Goal: Information Seeking & Learning: Learn about a topic

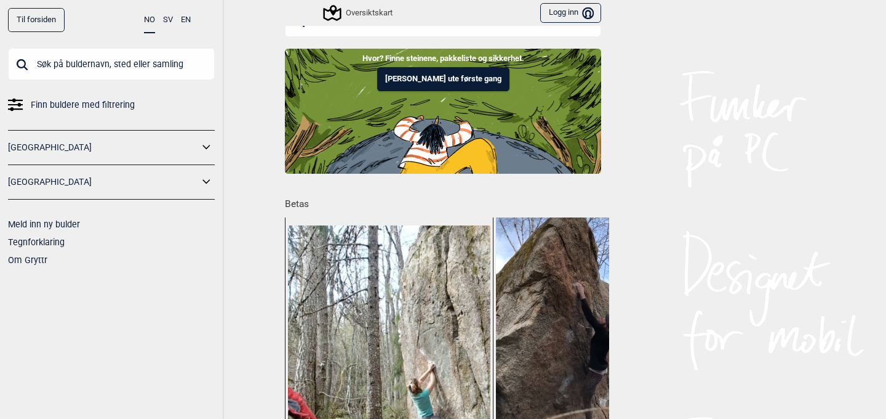
scroll to position [22, 0]
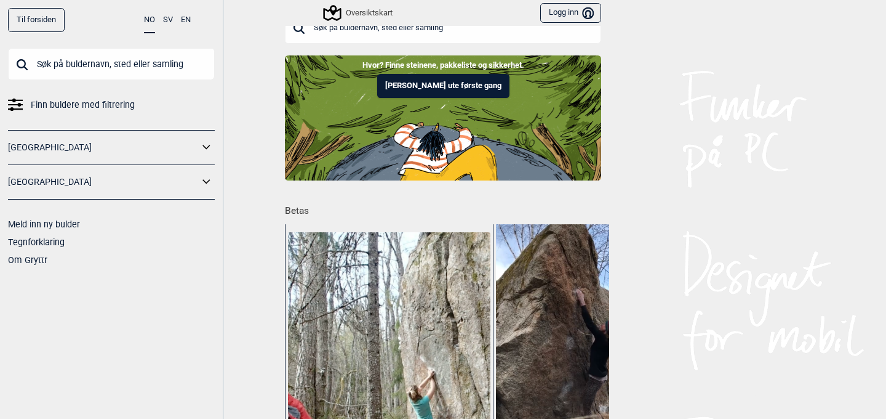
click at [190, 143] on link "[GEOGRAPHIC_DATA]" at bounding box center [103, 147] width 191 height 18
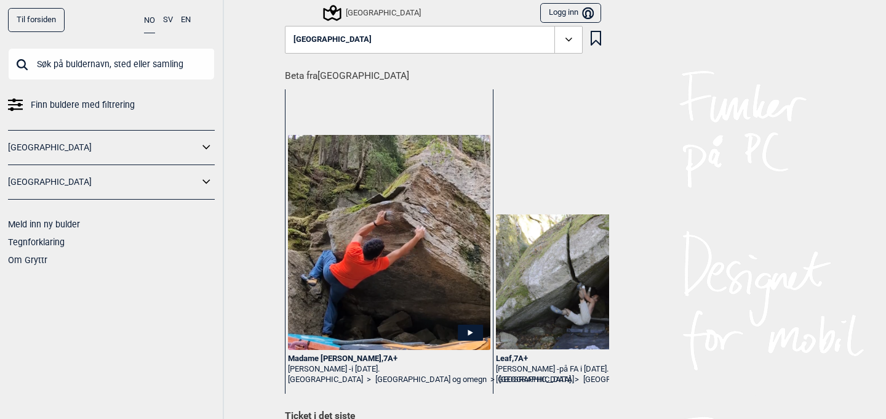
click at [206, 145] on icon at bounding box center [207, 147] width 16 height 18
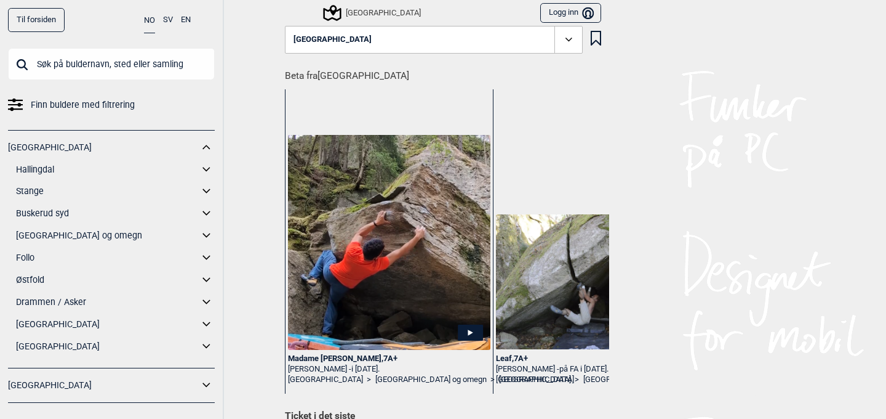
click at [72, 236] on link "[GEOGRAPHIC_DATA] og omegn" at bounding box center [107, 235] width 183 height 18
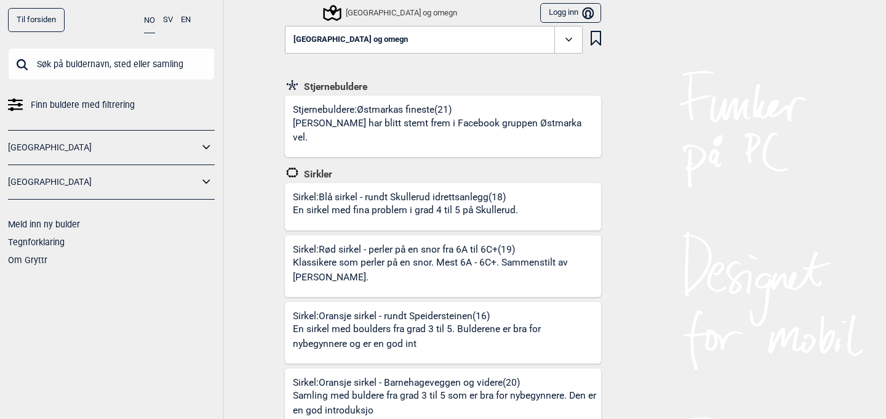
click at [209, 143] on icon at bounding box center [207, 147] width 16 height 18
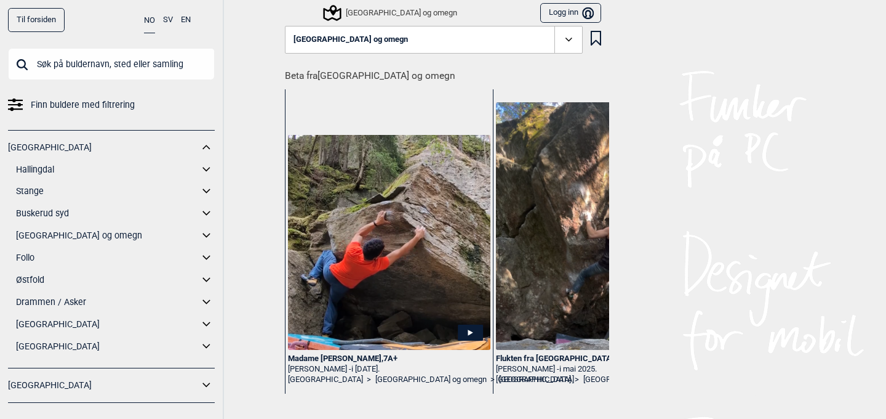
click at [204, 233] on icon at bounding box center [207, 235] width 16 height 18
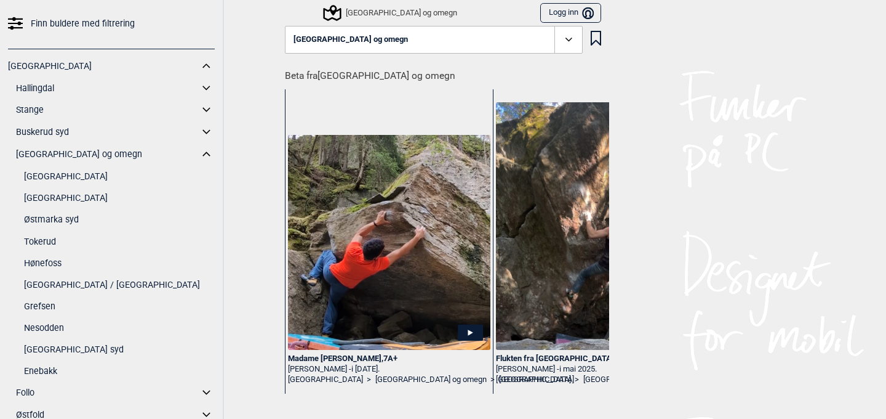
scroll to position [84, 0]
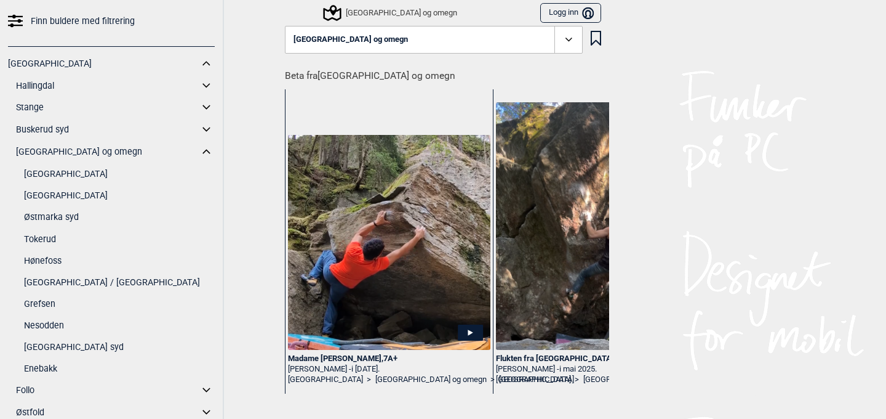
click at [44, 305] on link "Grefsen" at bounding box center [119, 304] width 191 height 18
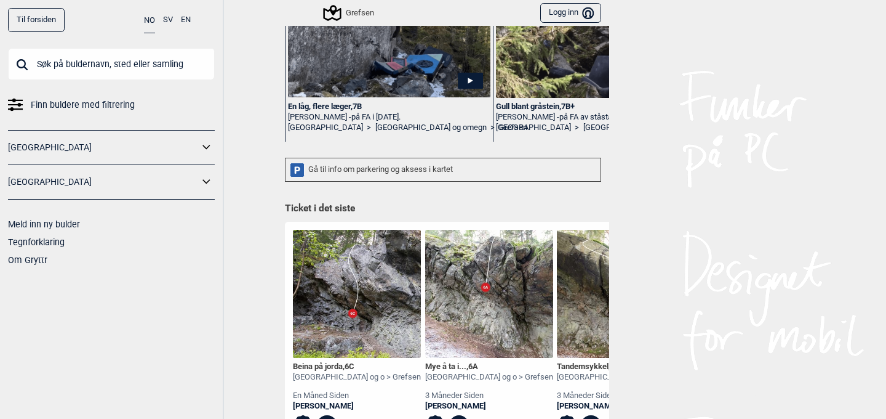
scroll to position [341, 0]
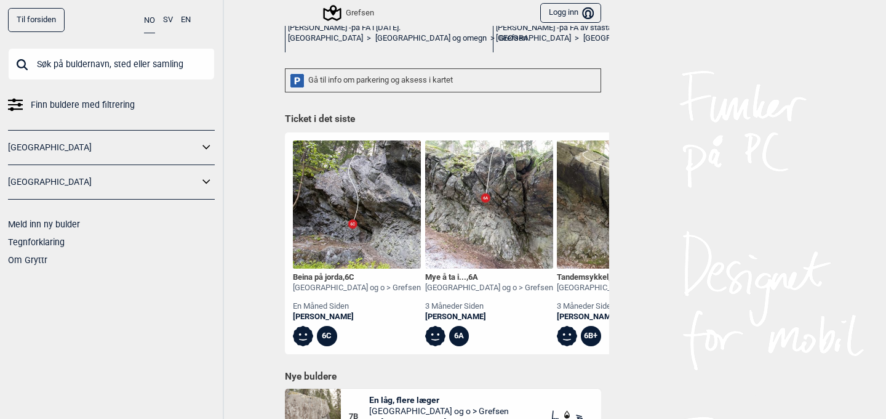
click at [559, 80] on div "Gå til info om parkering og aksess i kartet" at bounding box center [443, 80] width 316 height 24
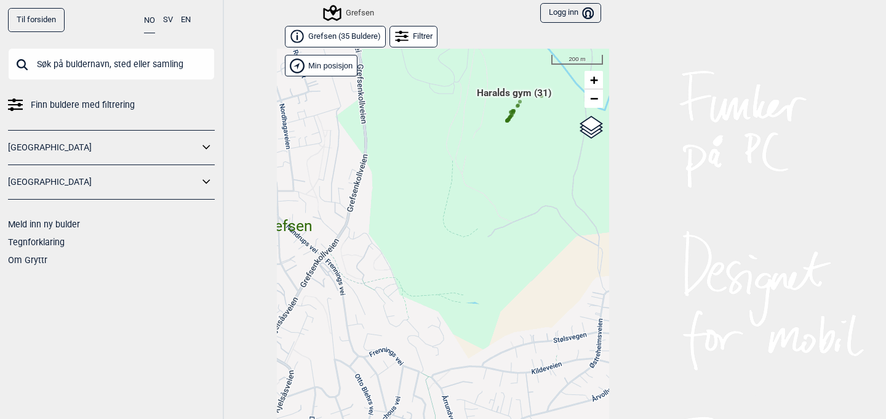
scroll to position [19, 0]
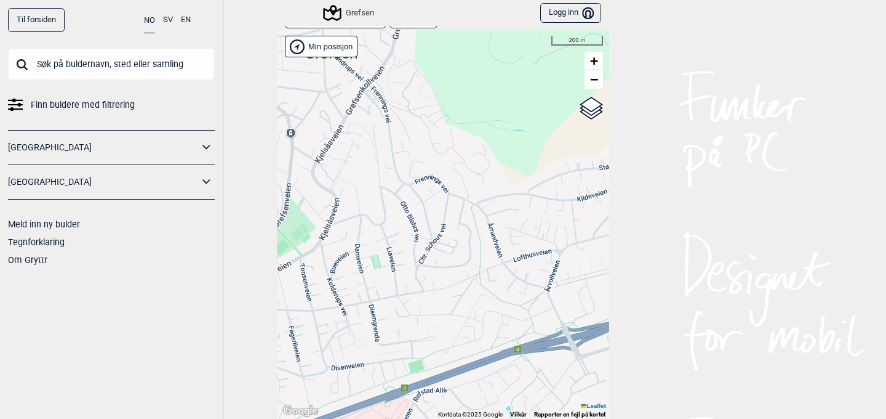
drag, startPoint x: 472, startPoint y: 268, endPoint x: 518, endPoint y: 115, distance: 159.9
click at [518, 115] on div "Hallingdal Gol Ål Stange Kolomoen [GEOGRAPHIC_DATA] [GEOGRAPHIC_DATA][PERSON_NA…" at bounding box center [443, 224] width 332 height 389
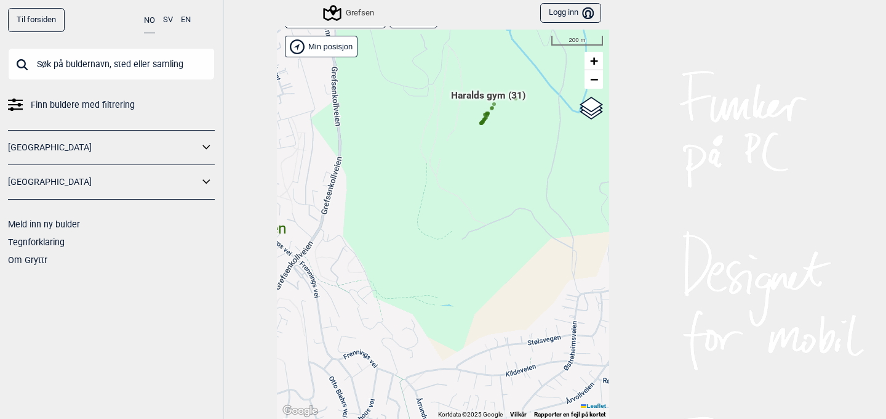
drag, startPoint x: 518, startPoint y: 113, endPoint x: 447, endPoint y: 290, distance: 190.6
click at [443, 297] on div "Hallingdal Gol Ål Stange Kolomoen [GEOGRAPHIC_DATA] [GEOGRAPHIC_DATA][PERSON_NA…" at bounding box center [443, 224] width 332 height 389
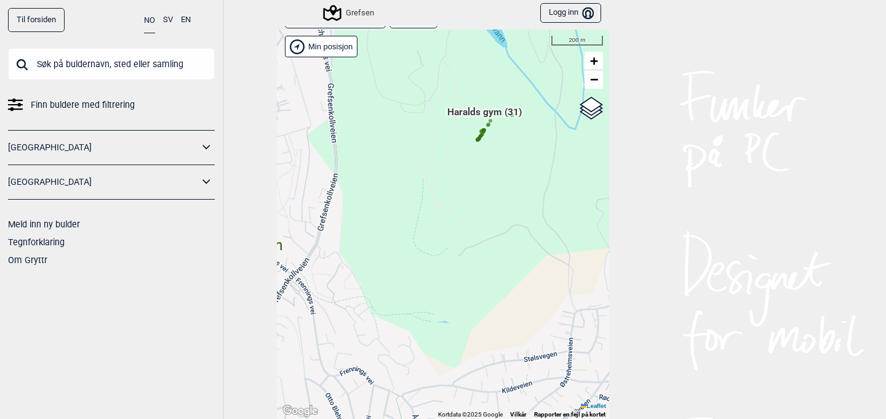
drag, startPoint x: 468, startPoint y: 162, endPoint x: 436, endPoint y: 265, distance: 106.9
click at [436, 264] on div "Hallingdal Gol Ål Stange Kolomoen [GEOGRAPHIC_DATA] [GEOGRAPHIC_DATA][PERSON_NA…" at bounding box center [443, 224] width 332 height 389
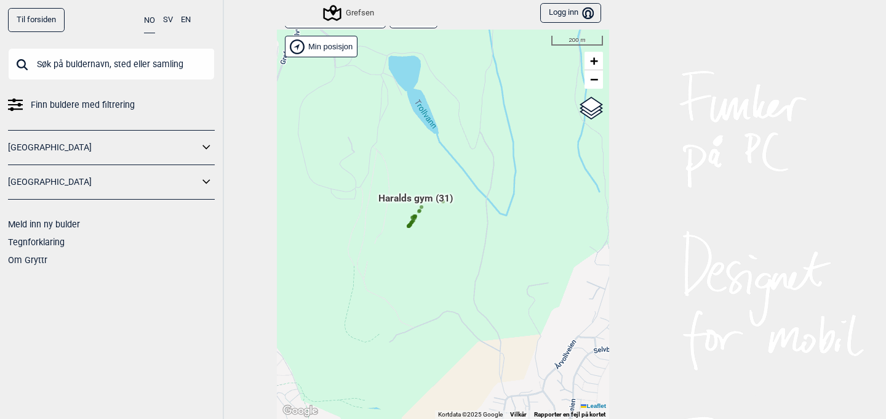
click at [411, 223] on icon at bounding box center [409, 226] width 6 height 6
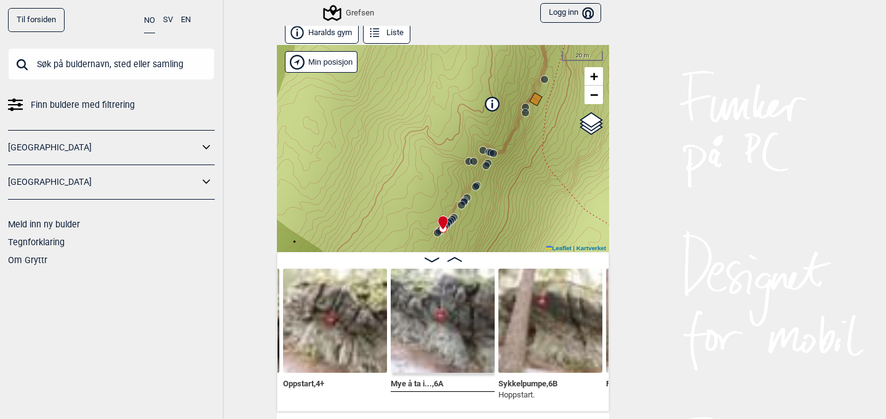
scroll to position [2, 0]
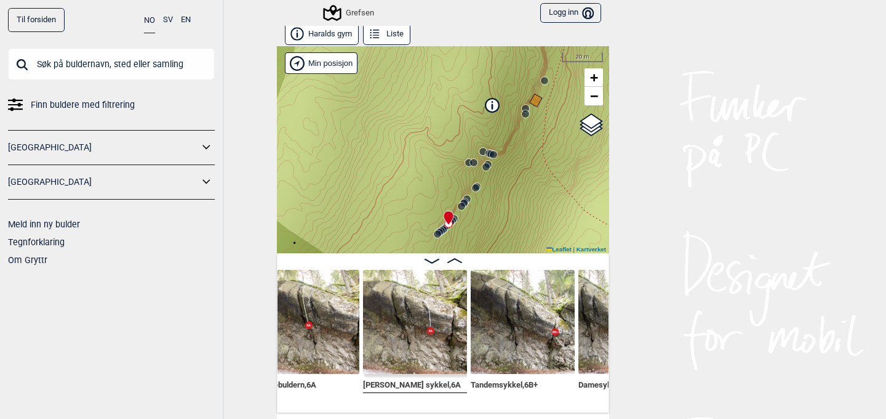
scroll to position [0, 792]
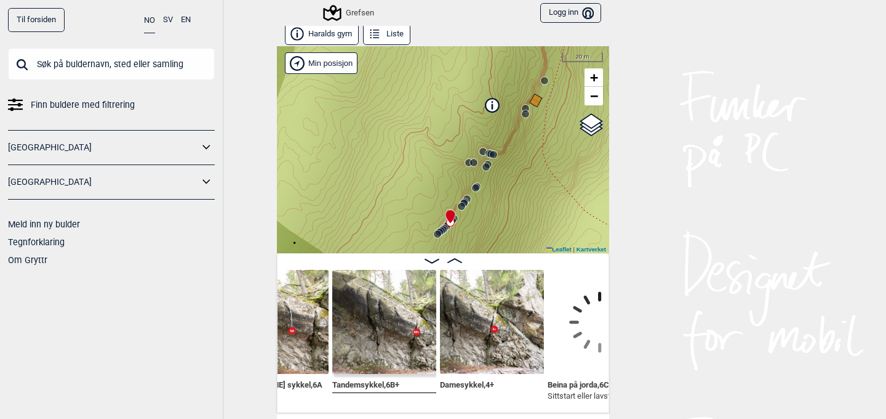
scroll to position [0, 912]
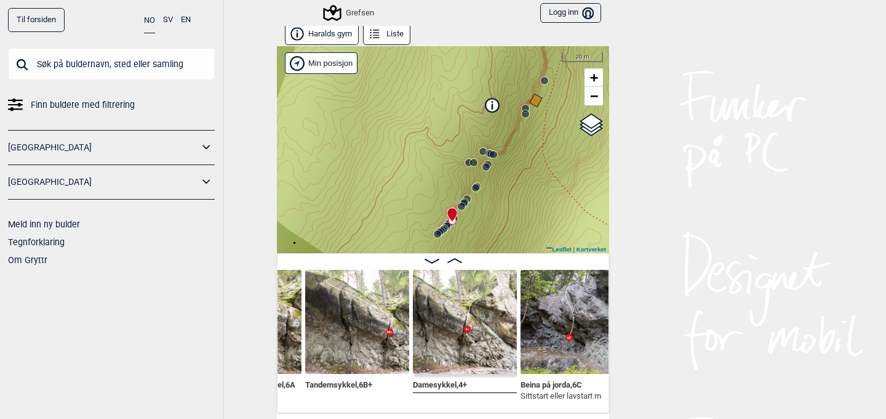
scroll to position [0, 934]
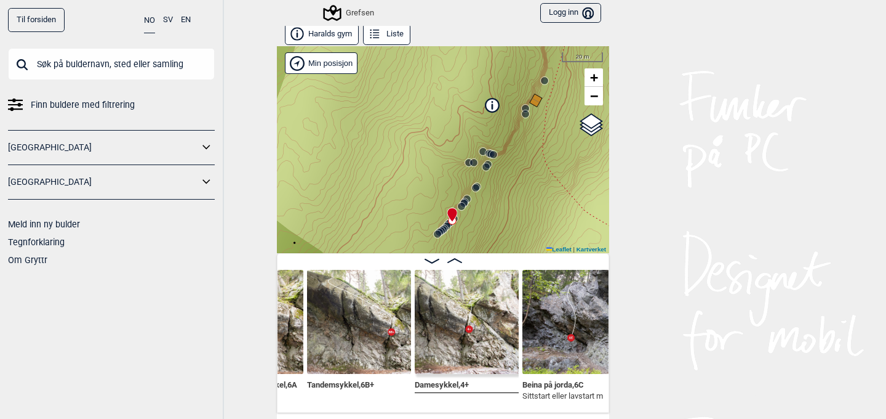
click at [376, 361] on img at bounding box center [359, 322] width 104 height 104
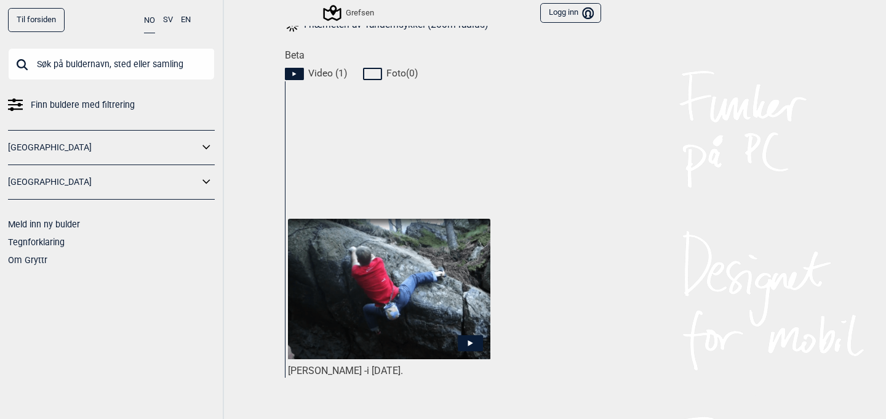
scroll to position [562, 0]
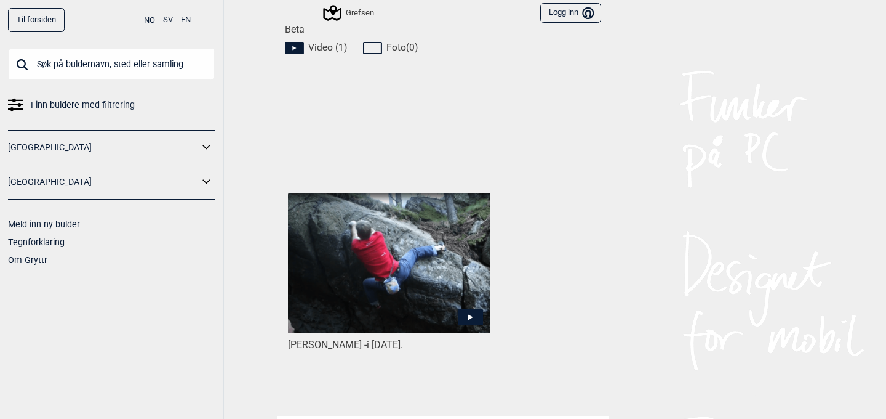
click at [467, 299] on img at bounding box center [389, 263] width 202 height 140
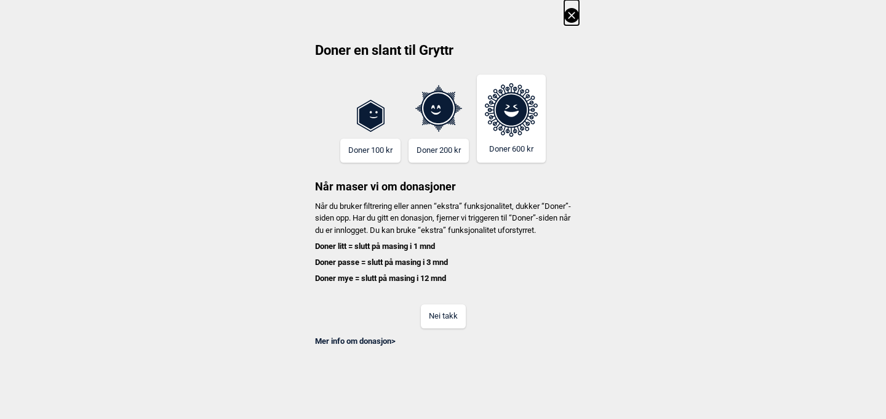
click at [451, 328] on button "Nei takk" at bounding box center [443, 316] width 45 height 24
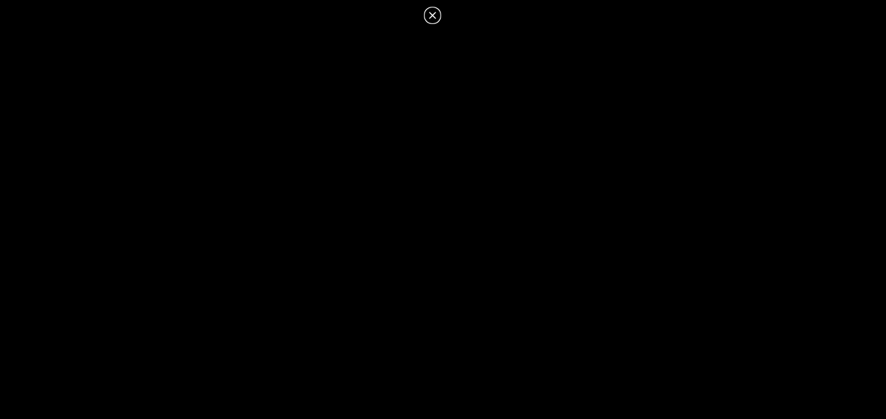
click at [433, 17] on icon at bounding box center [432, 15] width 15 height 15
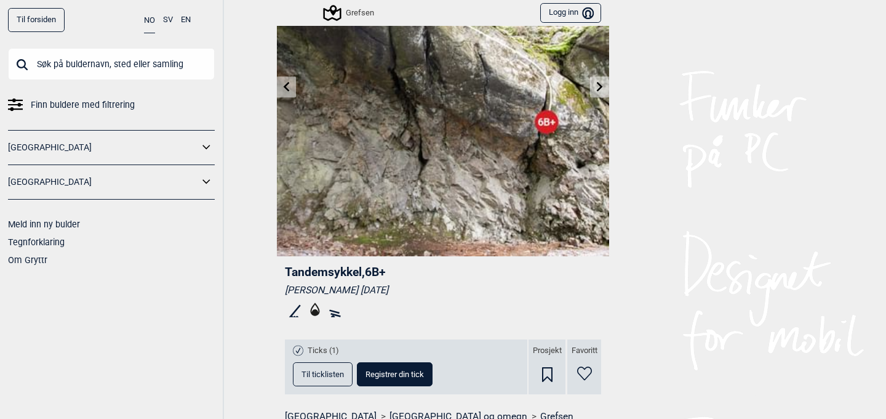
scroll to position [0, 0]
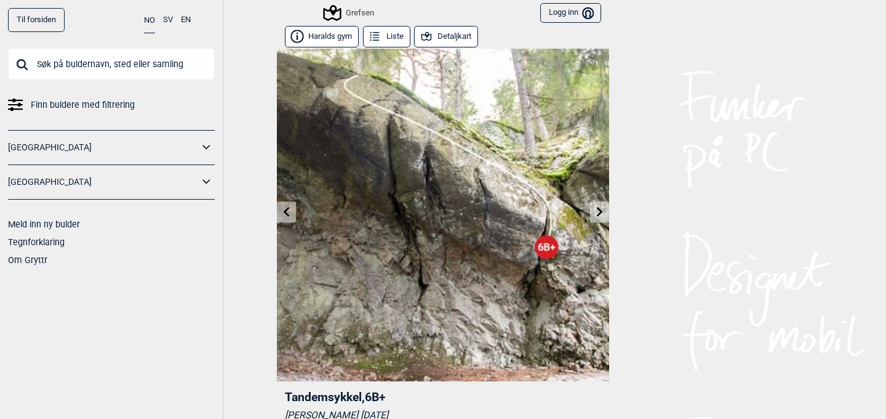
click at [601, 215] on icon at bounding box center [600, 211] width 10 height 10
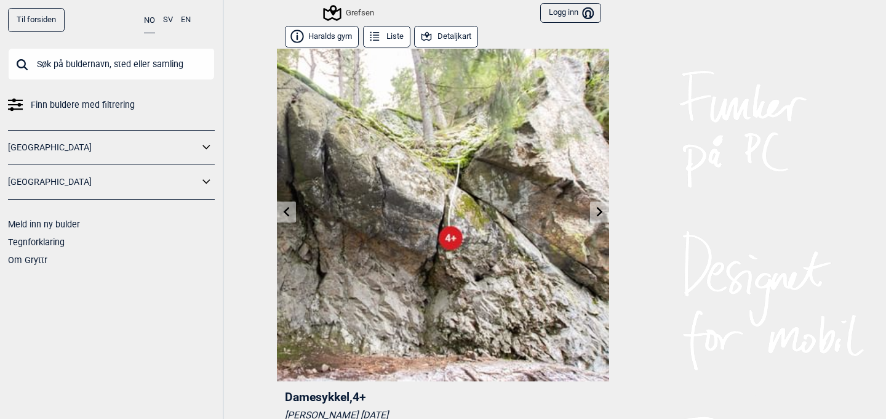
click at [595, 209] on icon at bounding box center [600, 211] width 10 height 10
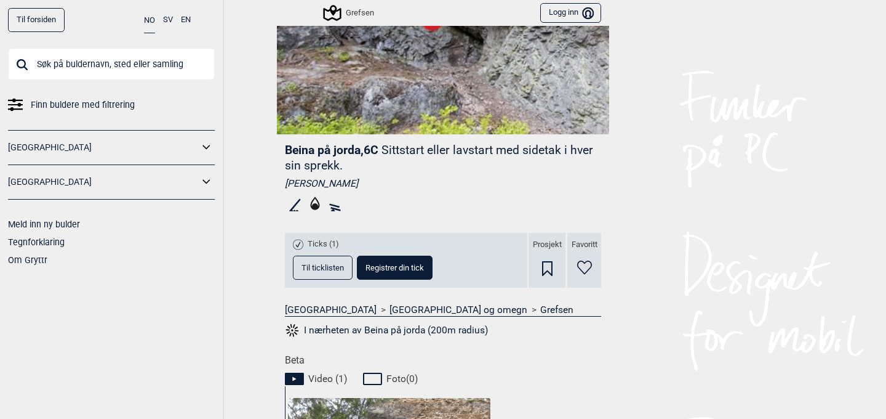
scroll to position [246, 0]
click at [292, 212] on icon at bounding box center [295, 204] width 20 height 20
click at [295, 207] on icon at bounding box center [295, 204] width 20 height 20
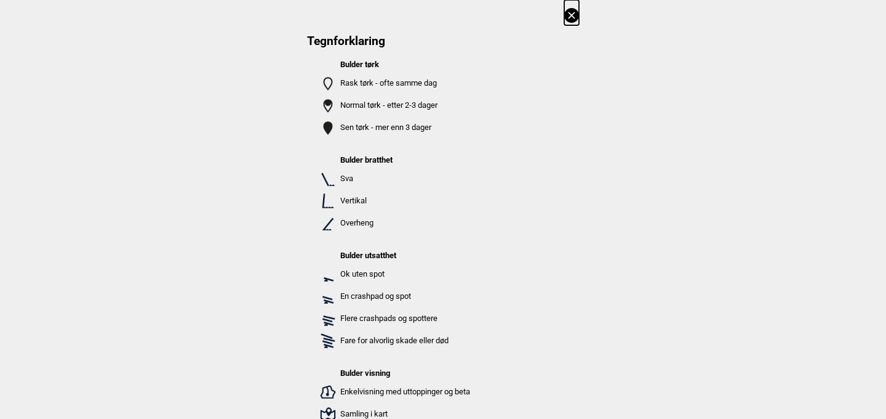
click at [574, 18] on icon at bounding box center [571, 15] width 15 height 15
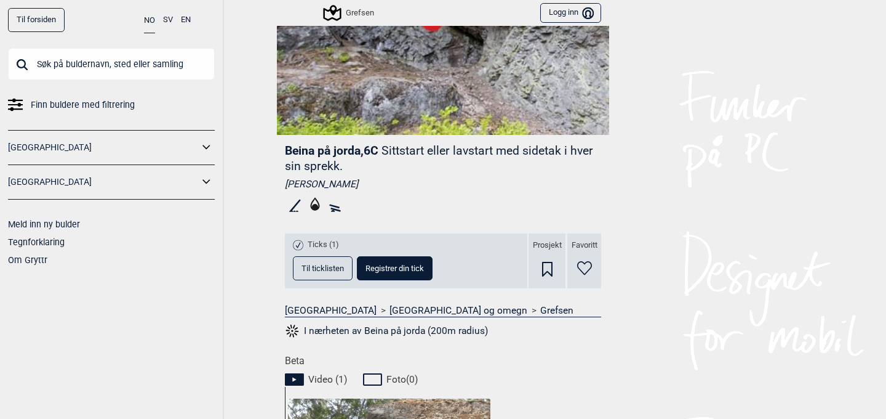
click at [331, 207] on icon at bounding box center [335, 204] width 20 height 20
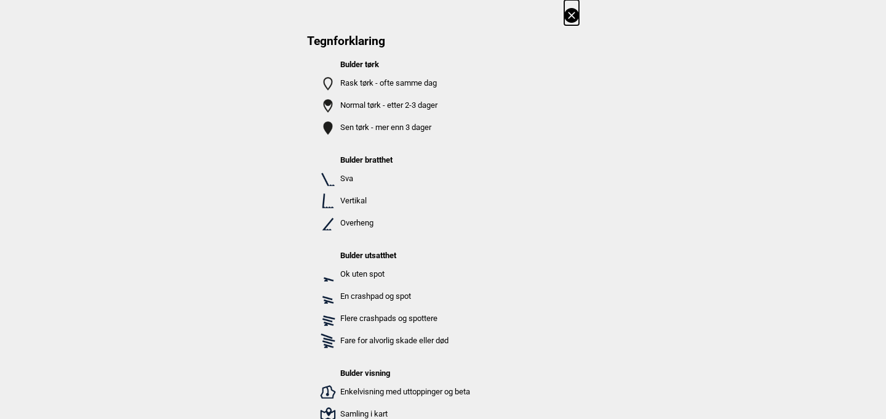
click at [571, 10] on icon at bounding box center [571, 15] width 15 height 15
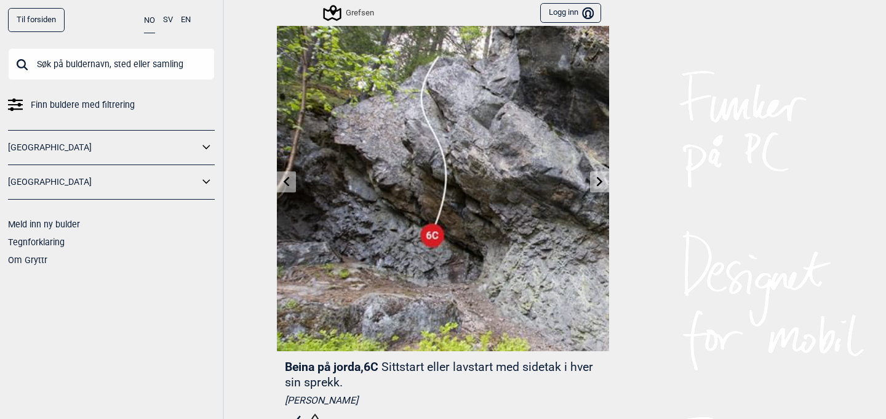
scroll to position [0, 0]
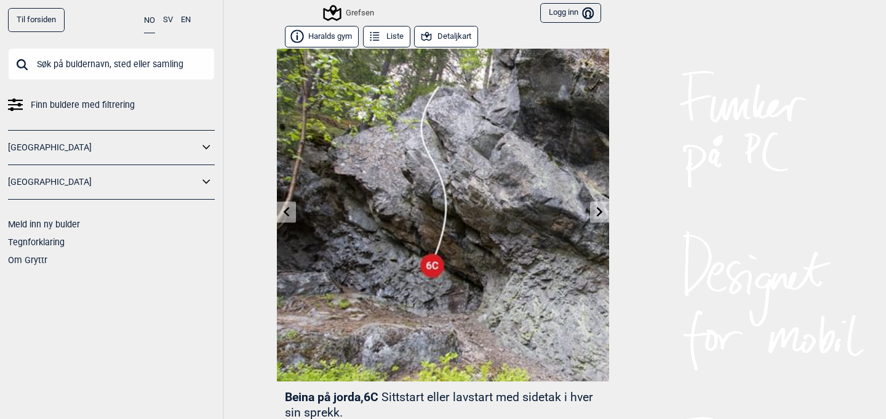
click at [598, 210] on icon at bounding box center [600, 211] width 10 height 10
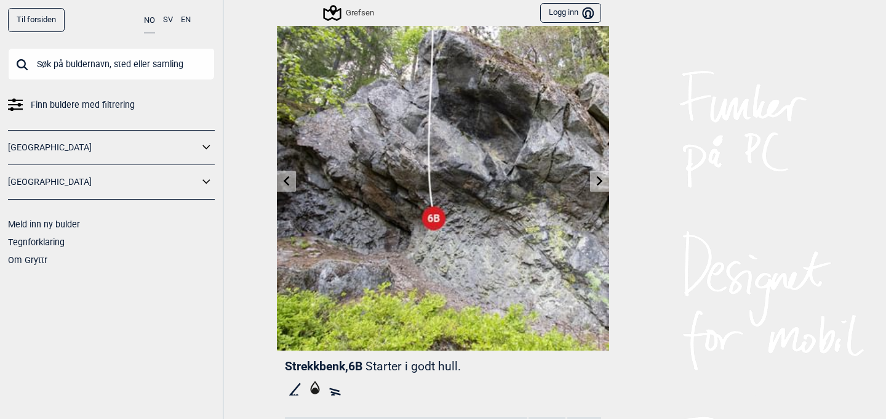
scroll to position [34, 0]
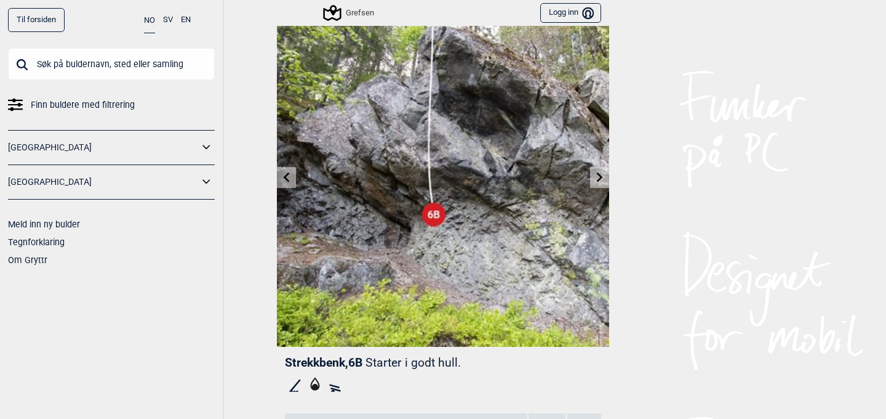
click at [599, 171] on link at bounding box center [599, 177] width 19 height 20
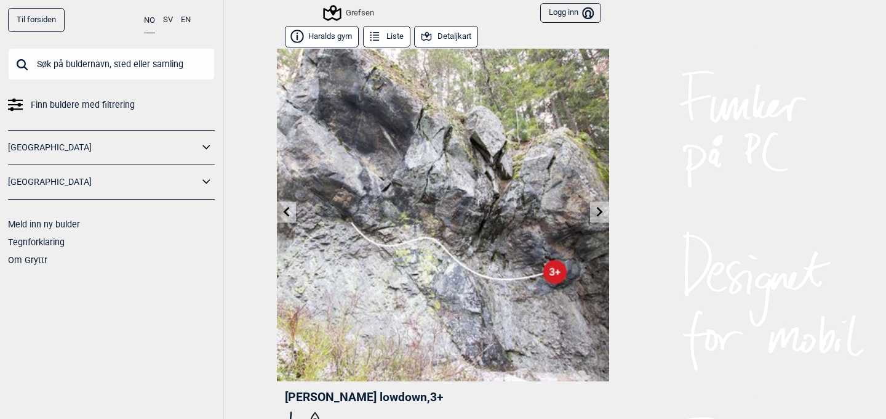
click at [603, 212] on icon at bounding box center [600, 211] width 10 height 10
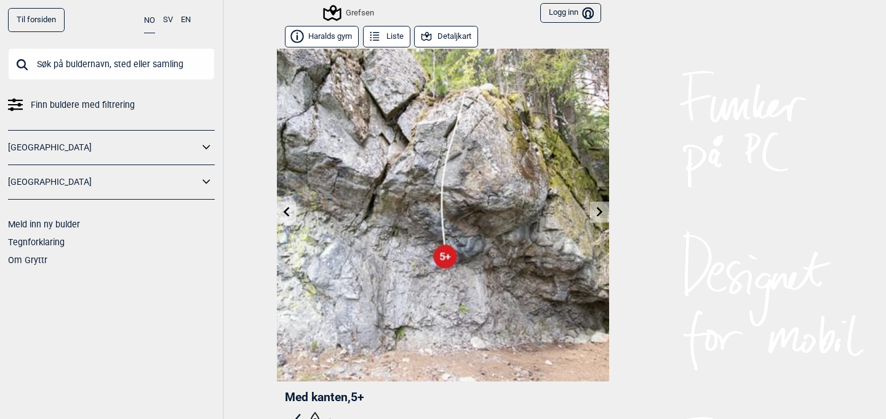
click at [598, 216] on icon at bounding box center [600, 211] width 10 height 10
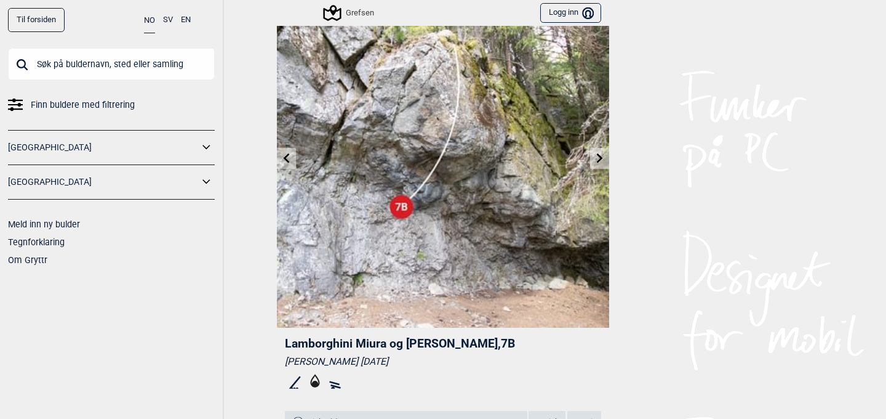
scroll to position [16, 0]
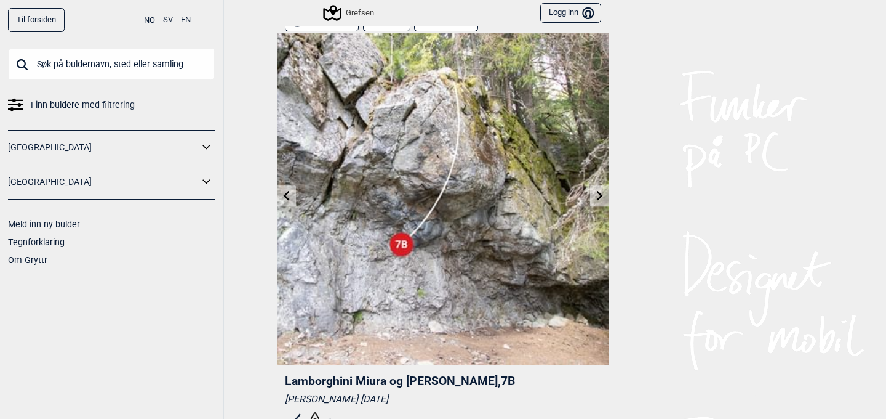
click at [595, 187] on link at bounding box center [599, 196] width 19 height 20
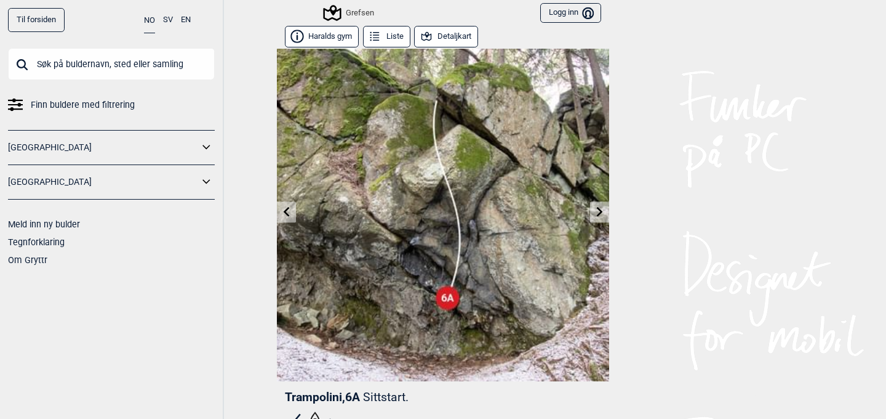
click at [601, 194] on img at bounding box center [443, 215] width 332 height 332
click at [599, 214] on icon at bounding box center [600, 211] width 6 height 10
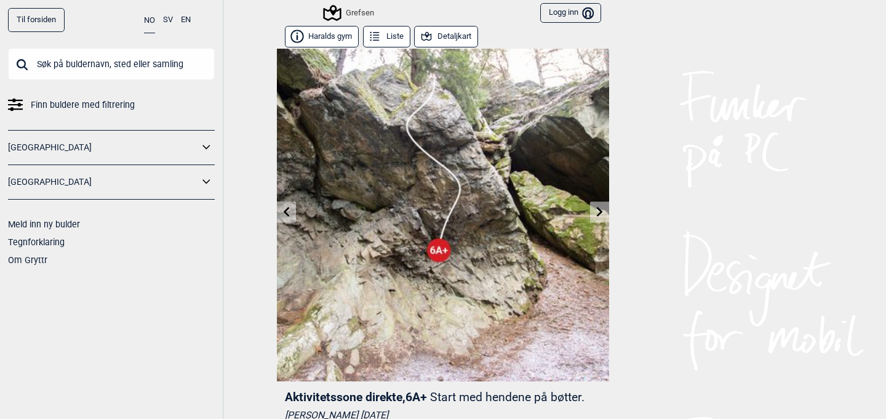
click at [599, 214] on icon at bounding box center [600, 211] width 6 height 10
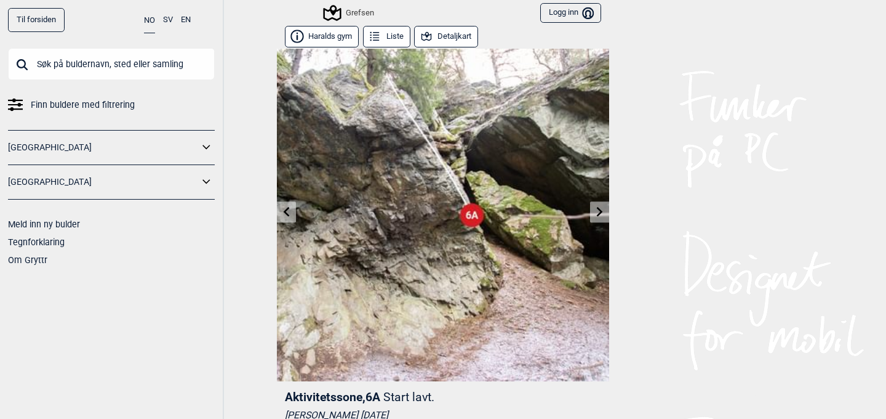
click at [599, 214] on icon at bounding box center [600, 211] width 6 height 10
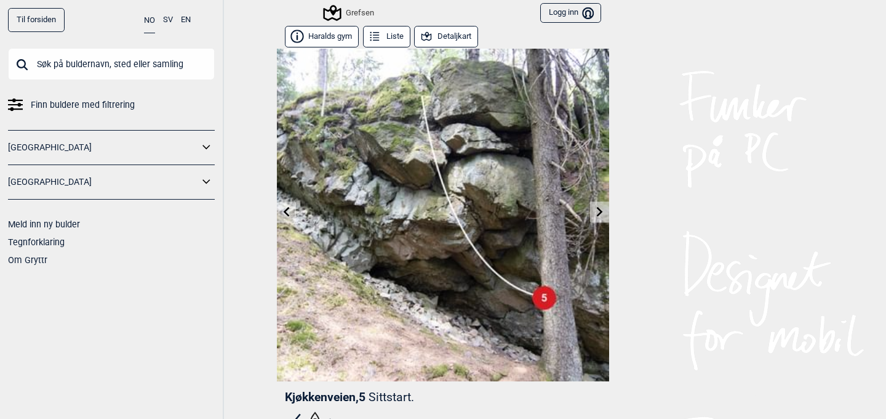
click at [599, 214] on icon at bounding box center [600, 211] width 6 height 10
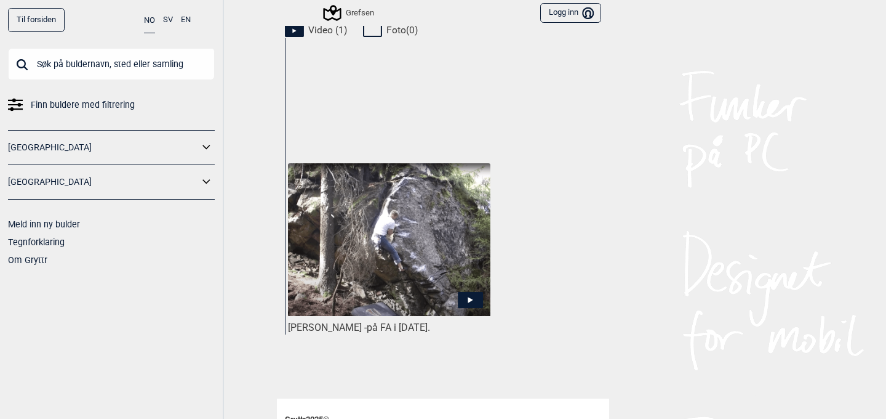
scroll to position [582, 0]
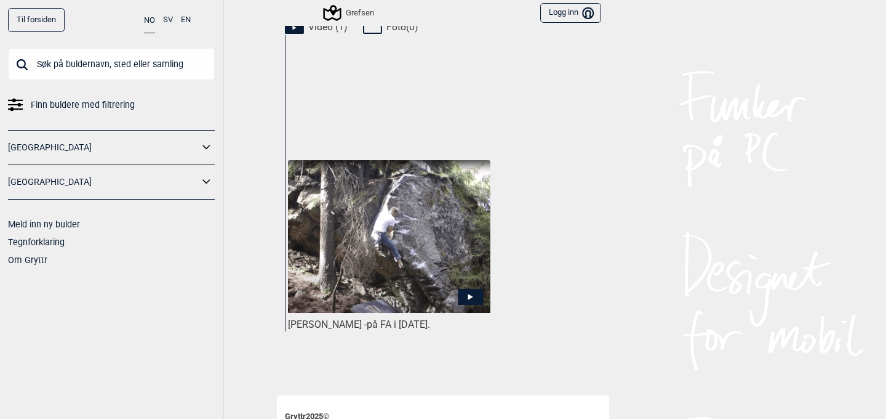
click at [455, 284] on img at bounding box center [389, 236] width 202 height 153
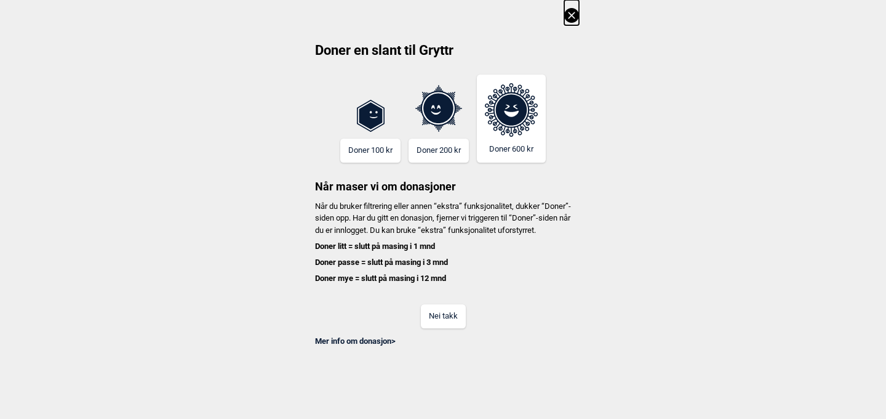
click at [570, 19] on icon at bounding box center [571, 15] width 15 height 15
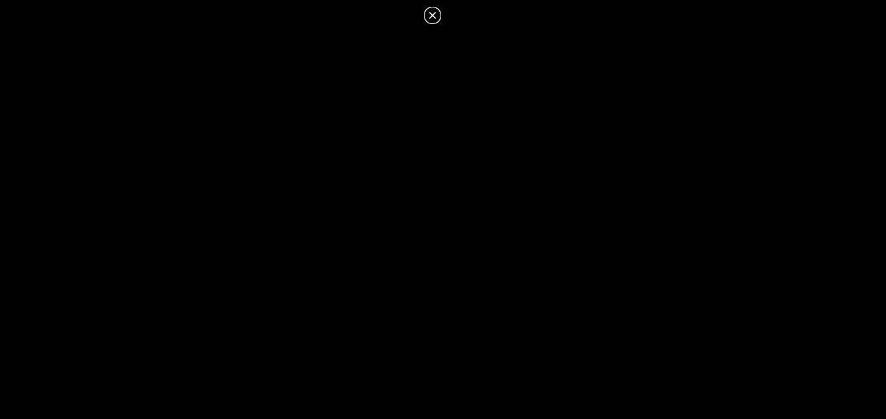
click at [435, 15] on icon at bounding box center [432, 15] width 15 height 15
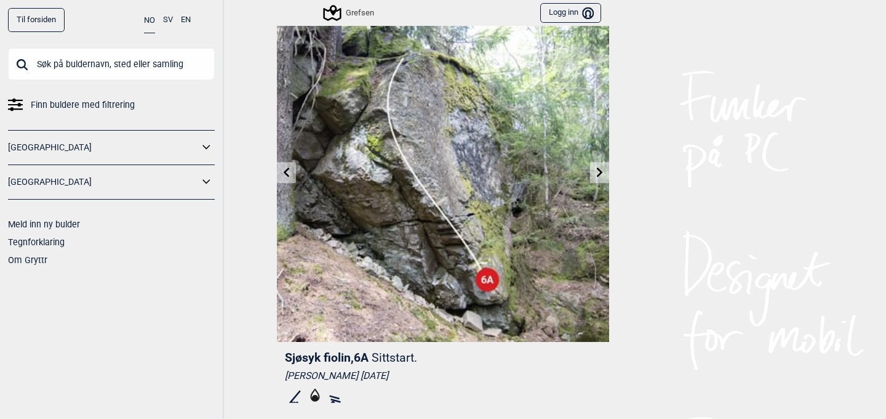
scroll to position [0, 0]
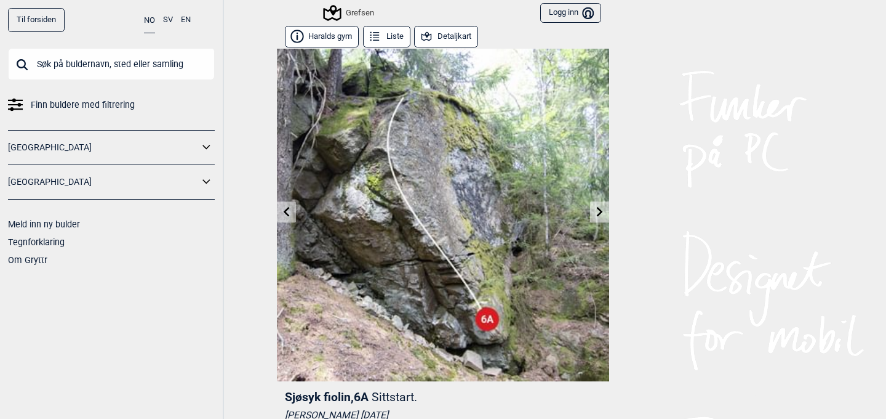
click at [609, 213] on link at bounding box center [599, 212] width 19 height 20
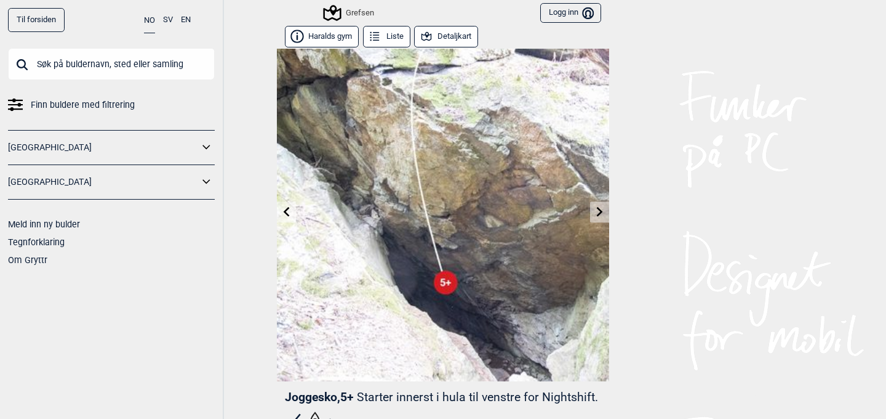
click at [601, 206] on icon at bounding box center [600, 211] width 10 height 10
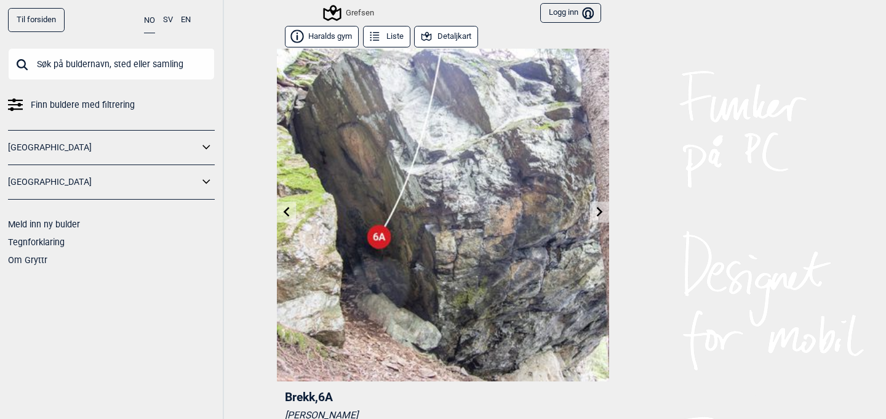
click at [598, 220] on link at bounding box center [599, 212] width 19 height 20
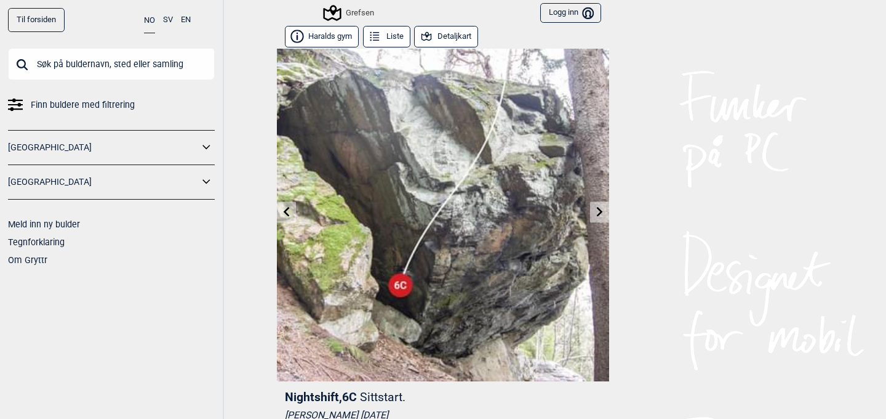
click at [598, 225] on img at bounding box center [443, 215] width 332 height 332
click at [600, 214] on icon at bounding box center [600, 211] width 10 height 10
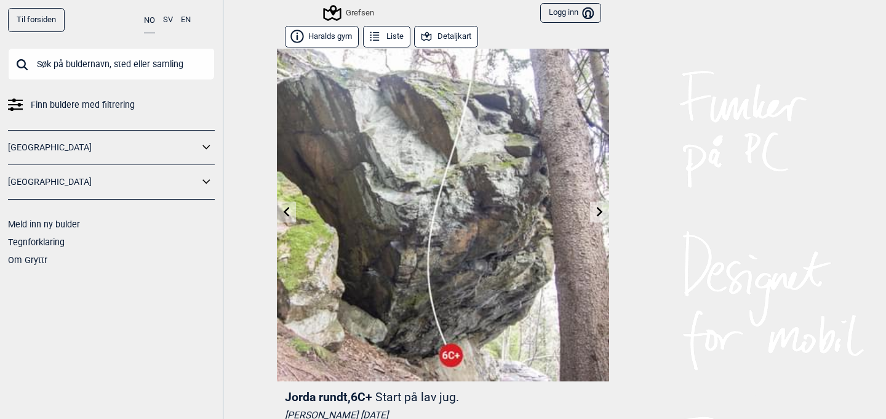
click at [455, 38] on button "Detaljkart" at bounding box center [446, 37] width 64 height 22
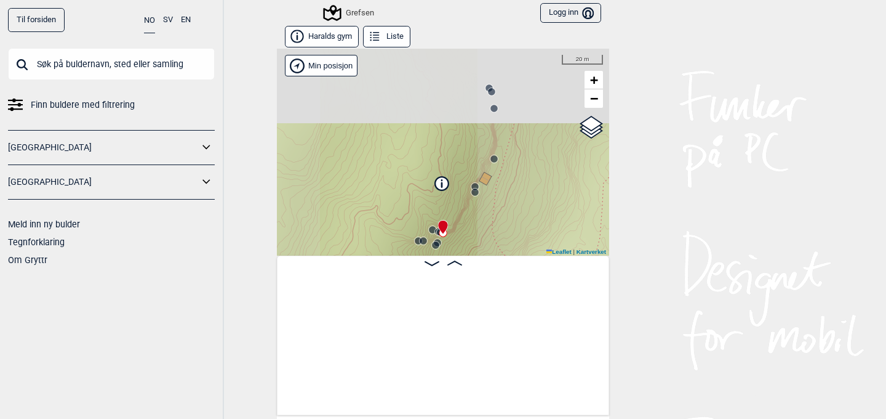
scroll to position [0, 2496]
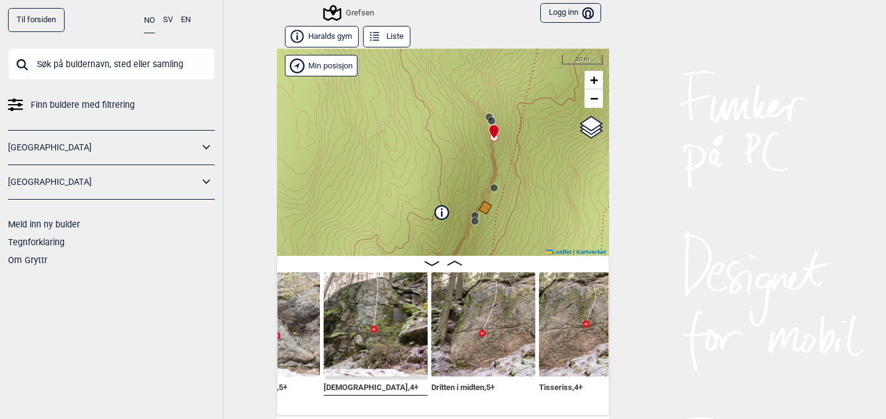
scroll to position [0, 2996]
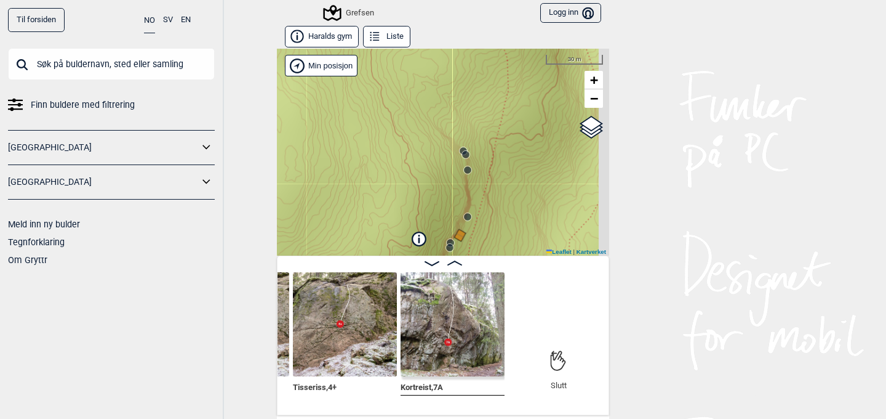
scroll to position [0, 3252]
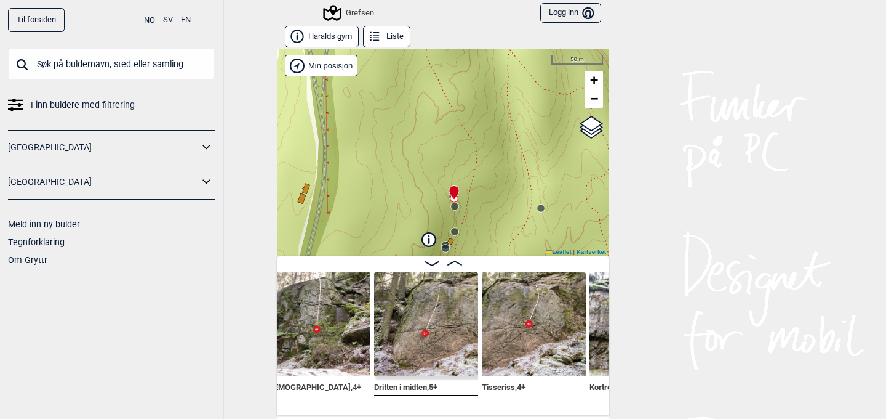
click at [335, 32] on button "Haralds gym" at bounding box center [322, 37] width 74 height 22
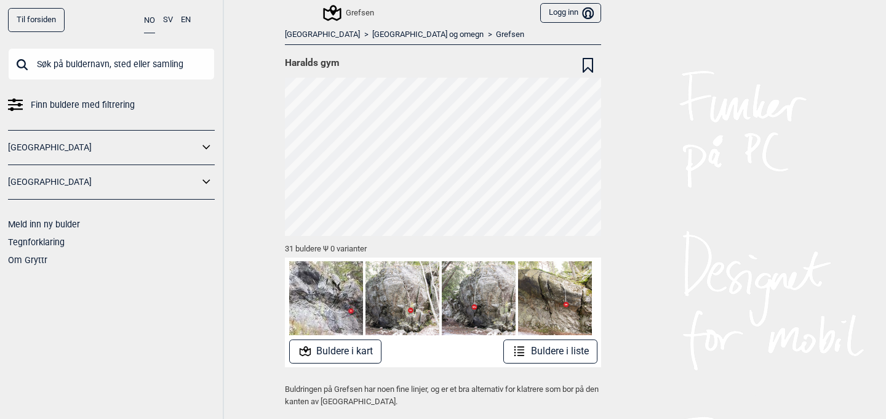
click at [496, 37] on link "Grefsen" at bounding box center [510, 35] width 28 height 10
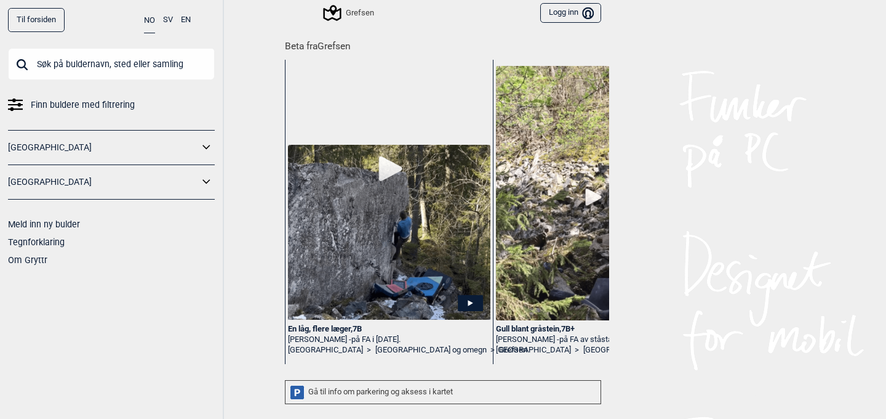
scroll to position [34, 0]
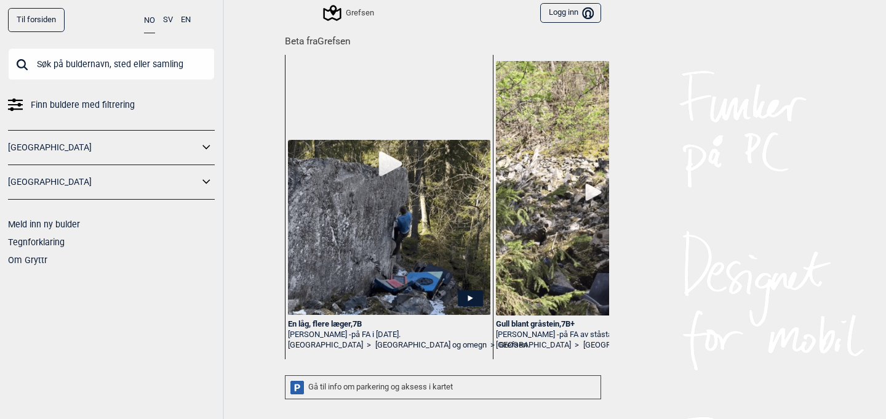
click at [444, 385] on div "Gå til info om parkering og aksess i kartet" at bounding box center [443, 387] width 316 height 24
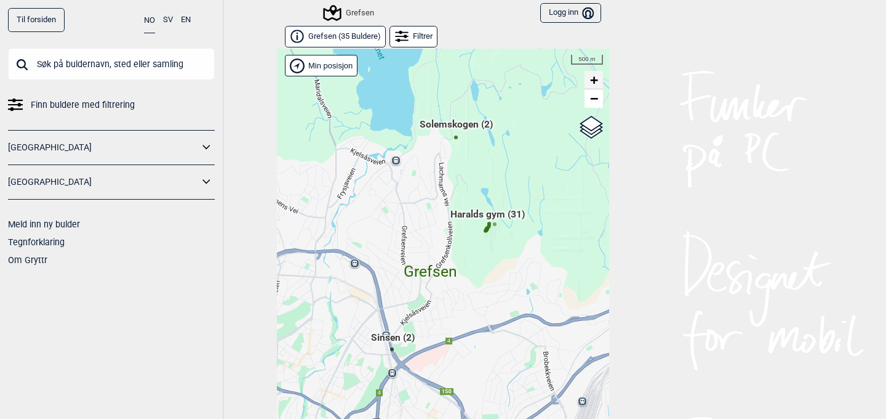
click at [595, 76] on span "+" at bounding box center [594, 79] width 8 height 15
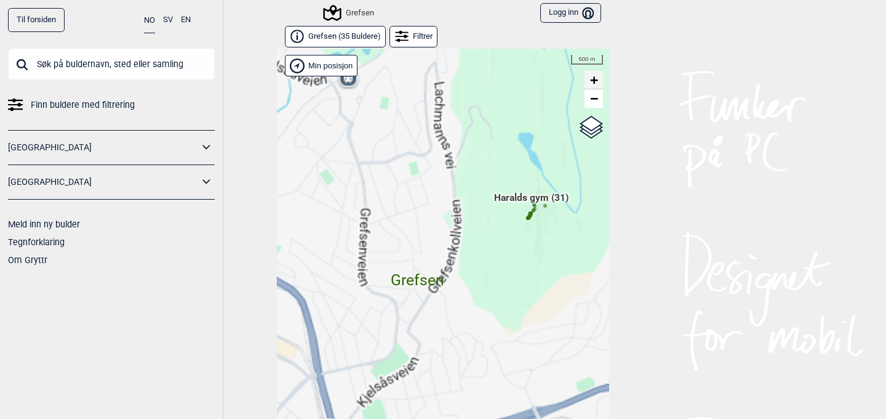
scroll to position [19, 0]
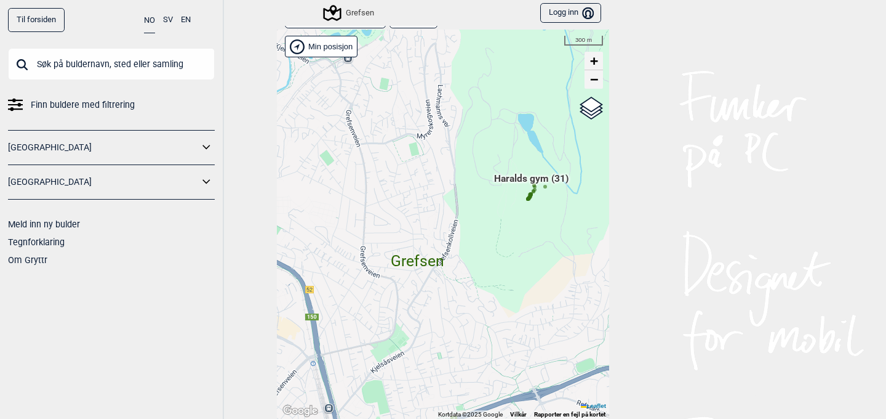
click at [595, 76] on span "−" at bounding box center [594, 78] width 8 height 15
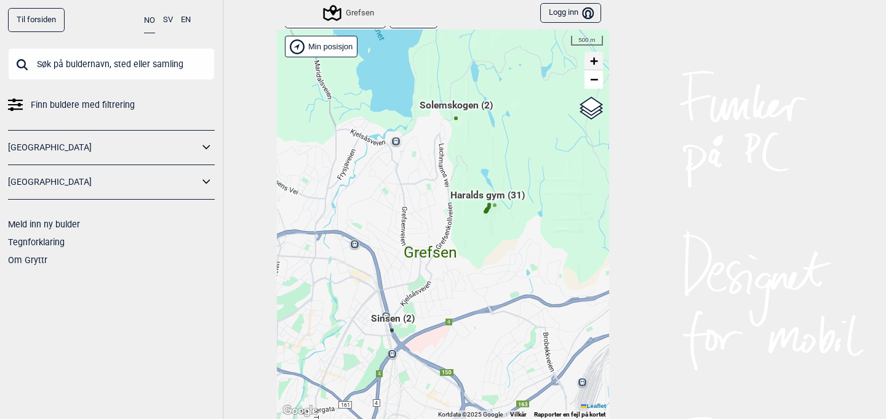
click at [595, 55] on span "+" at bounding box center [594, 60] width 8 height 15
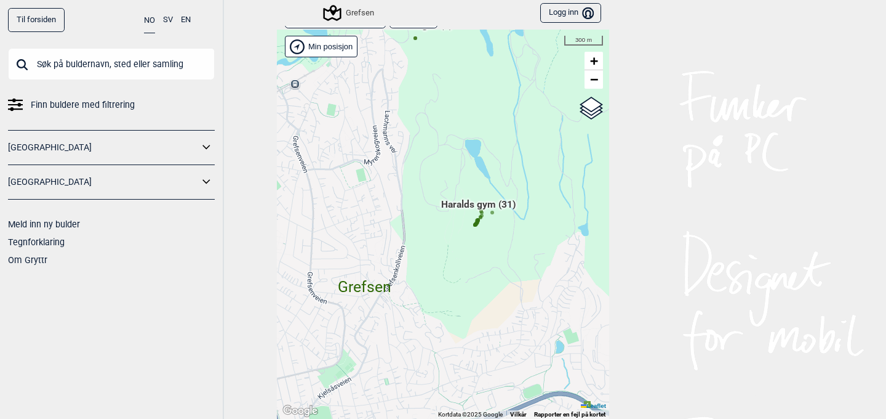
drag, startPoint x: 481, startPoint y: 200, endPoint x: 435, endPoint y: 222, distance: 51.2
click at [428, 226] on div "Hallingdal Gol Ål Stange Kolomoen [GEOGRAPHIC_DATA] [GEOGRAPHIC_DATA][PERSON_NA…" at bounding box center [443, 224] width 332 height 389
click at [595, 61] on span "+" at bounding box center [594, 60] width 8 height 15
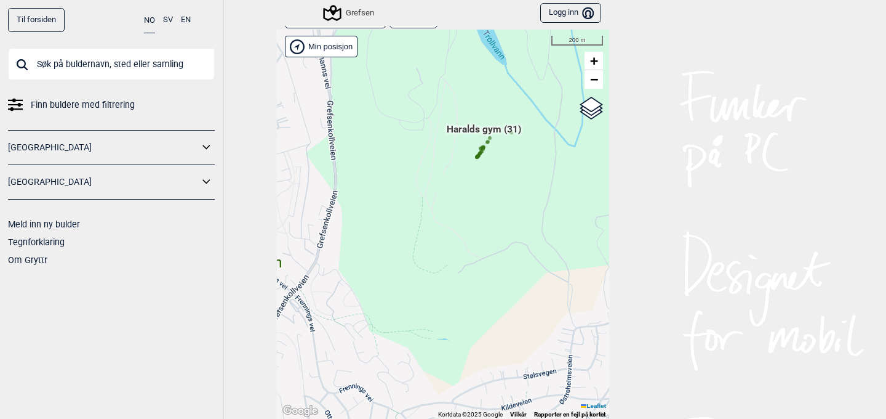
drag, startPoint x: 539, startPoint y: 274, endPoint x: 503, endPoint y: 202, distance: 80.4
click at [508, 206] on div "Hallingdal Gol Ål Stange Kolomoen [GEOGRAPHIC_DATA] [GEOGRAPHIC_DATA][PERSON_NA…" at bounding box center [443, 224] width 332 height 389
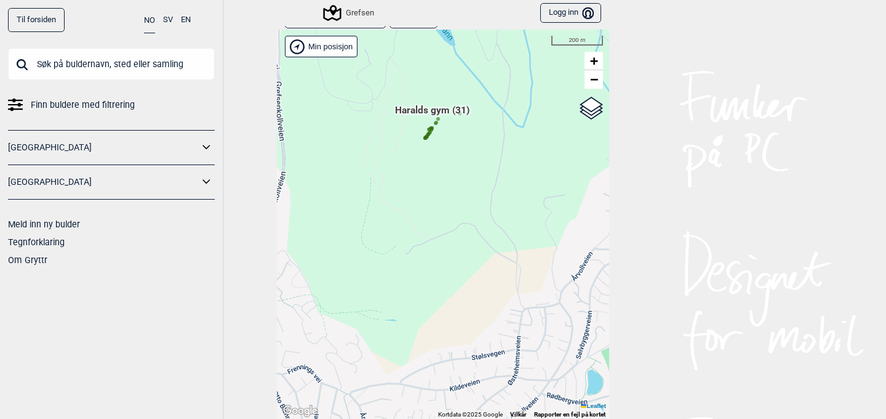
drag, startPoint x: 547, startPoint y: 142, endPoint x: 497, endPoint y: 119, distance: 54.6
click at [497, 119] on div "Hallingdal Gol Ål Stange Kolomoen [GEOGRAPHIC_DATA] [GEOGRAPHIC_DATA][PERSON_NA…" at bounding box center [443, 224] width 332 height 389
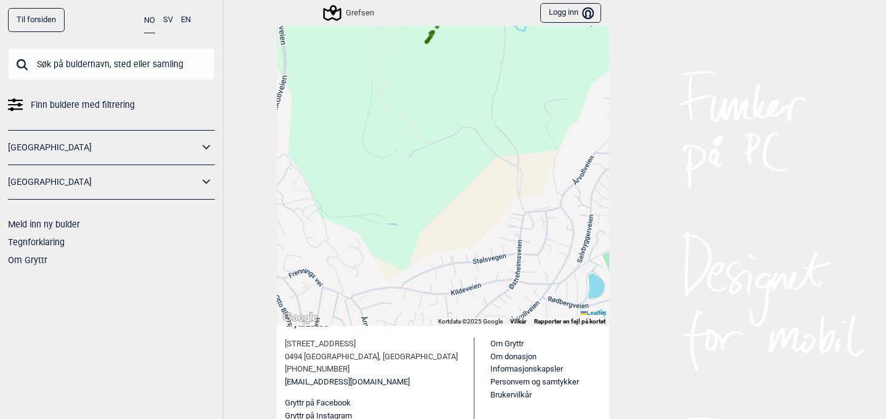
scroll to position [0, 0]
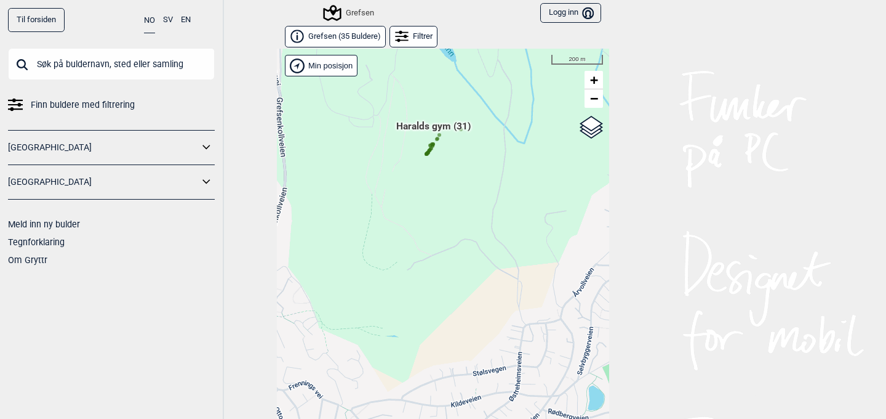
click at [425, 36] on div "Filtrer" at bounding box center [414, 37] width 48 height 22
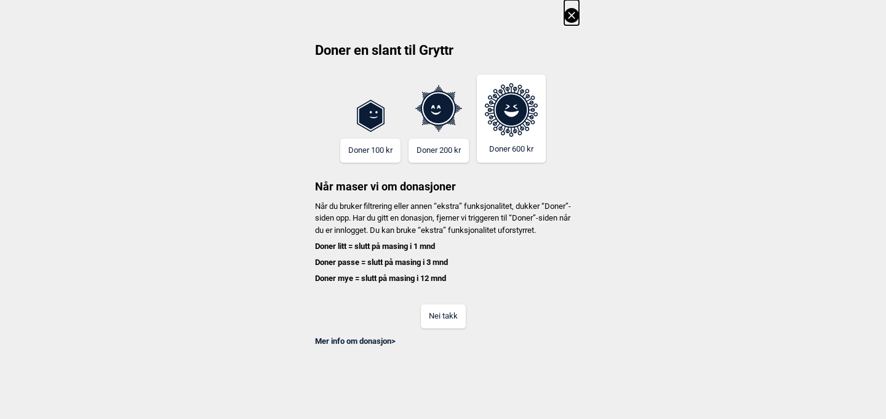
click at [442, 326] on button "Nei takk" at bounding box center [443, 316] width 45 height 24
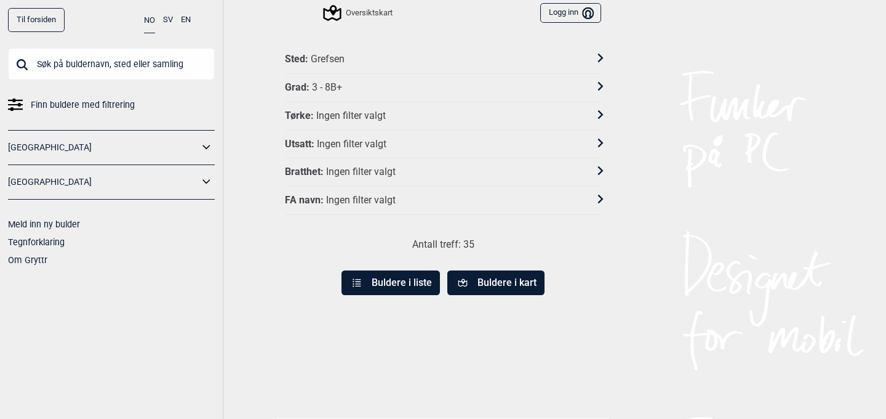
click at [497, 282] on button "Buldere i kart" at bounding box center [495, 282] width 97 height 25
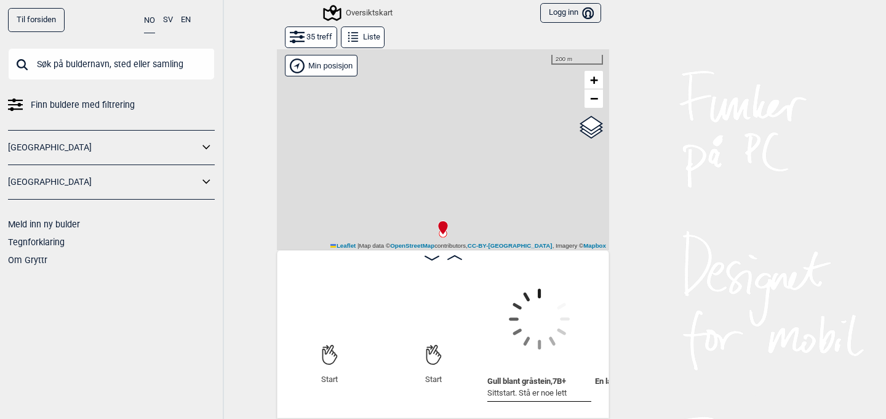
scroll to position [0, 95]
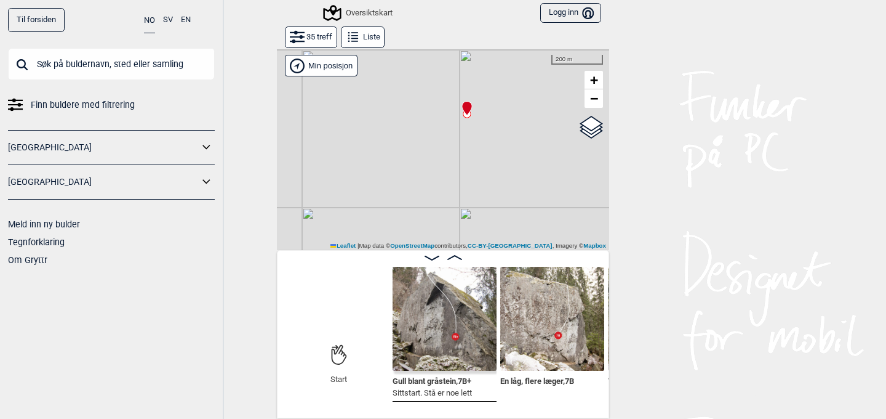
drag, startPoint x: 471, startPoint y: 197, endPoint x: 495, endPoint y: 77, distance: 122.5
click at [495, 77] on div "Gol [GEOGRAPHIC_DATA] Kolomoen [GEOGRAPHIC_DATA] [GEOGRAPHIC_DATA][PERSON_NAME]…" at bounding box center [443, 149] width 332 height 201
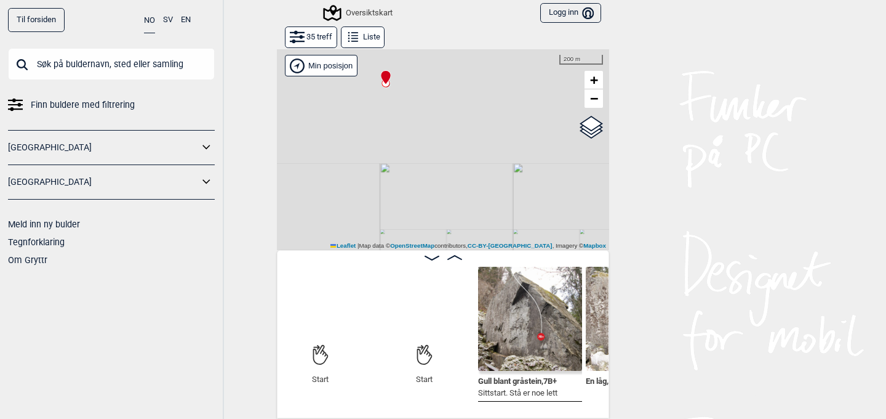
scroll to position [0, 0]
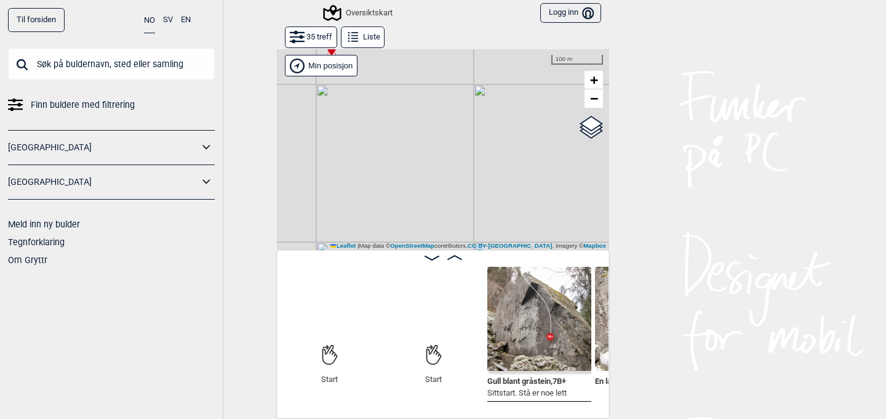
drag, startPoint x: 434, startPoint y: 190, endPoint x: 364, endPoint y: 113, distance: 104.2
click at [365, 113] on div "Gol [GEOGRAPHIC_DATA] Kolomoen [GEOGRAPHIC_DATA] [GEOGRAPHIC_DATA][PERSON_NAME]…" at bounding box center [443, 149] width 332 height 201
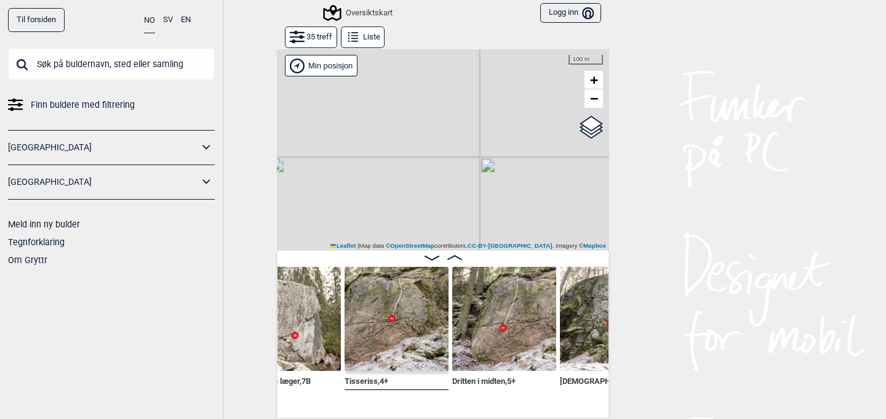
scroll to position [0, 361]
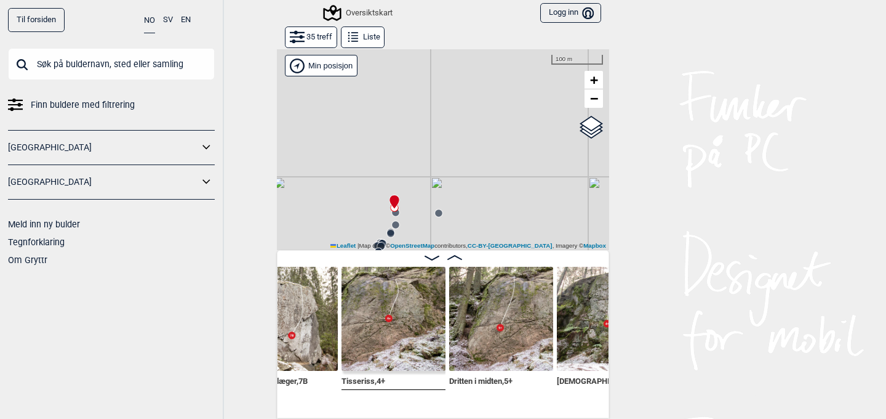
drag, startPoint x: 476, startPoint y: 153, endPoint x: 428, endPoint y: 126, distance: 55.7
click at [428, 127] on div "Gol [GEOGRAPHIC_DATA] Kolomoen [GEOGRAPHIC_DATA] [GEOGRAPHIC_DATA][PERSON_NAME]…" at bounding box center [443, 149] width 332 height 201
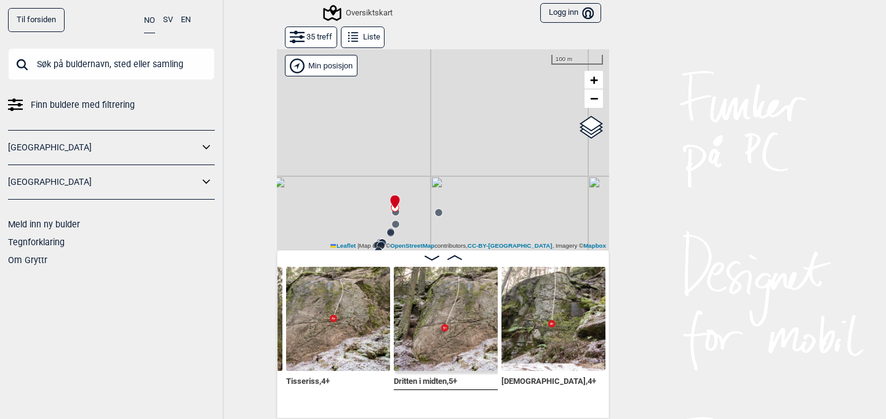
scroll to position [0, 421]
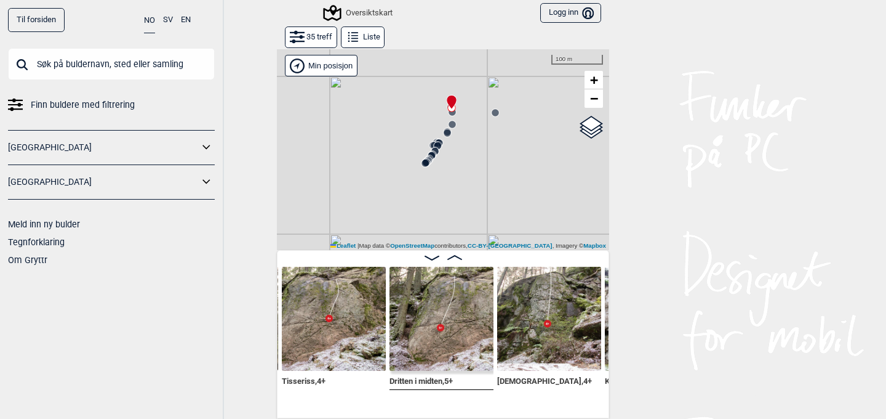
drag, startPoint x: 482, startPoint y: 172, endPoint x: 539, endPoint y: 73, distance: 114.1
click at [539, 71] on div "Gol [GEOGRAPHIC_DATA] Kolomoen [GEOGRAPHIC_DATA] [GEOGRAPHIC_DATA][PERSON_NAME]…" at bounding box center [443, 149] width 332 height 201
click at [598, 97] on link "−" at bounding box center [594, 98] width 18 height 18
drag, startPoint x: 454, startPoint y: 199, endPoint x: 430, endPoint y: 70, distance: 131.4
click at [421, 60] on div "Gol [GEOGRAPHIC_DATA] Kolomoen [GEOGRAPHIC_DATA] [GEOGRAPHIC_DATA][PERSON_NAME]…" at bounding box center [443, 149] width 332 height 201
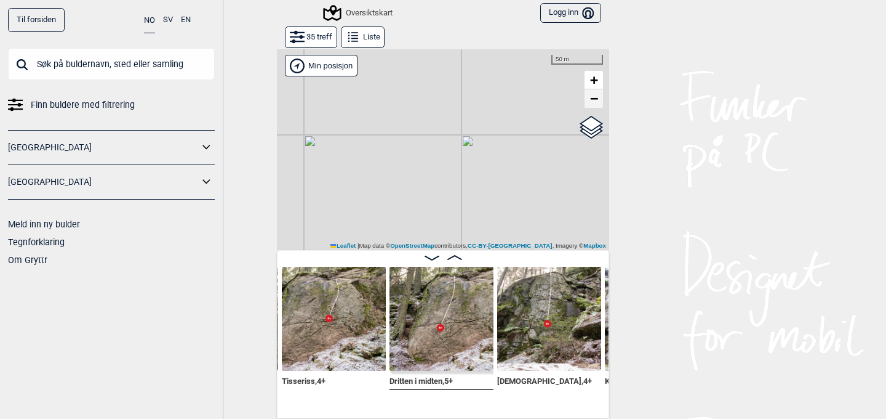
click at [587, 100] on link "−" at bounding box center [594, 98] width 18 height 18
drag, startPoint x: 528, startPoint y: 145, endPoint x: 536, endPoint y: 41, distance: 104.3
click at [536, 42] on div "35 treff Liste Gol [GEOGRAPHIC_DATA] Kolomoen [GEOGRAPHIC_DATA] [GEOGRAPHIC_DAT…" at bounding box center [443, 222] width 332 height 392
drag, startPoint x: 461, startPoint y: 159, endPoint x: 418, endPoint y: 50, distance: 116.6
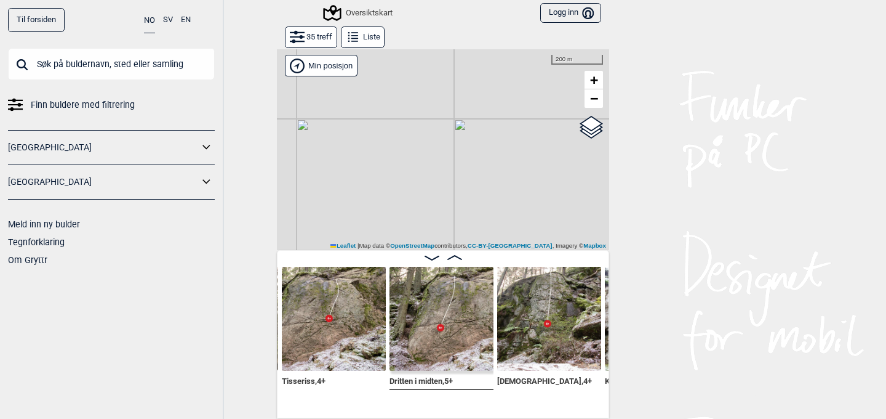
click at [418, 50] on div "Gol [GEOGRAPHIC_DATA] Kolomoen [GEOGRAPHIC_DATA] [GEOGRAPHIC_DATA][PERSON_NAME]…" at bounding box center [443, 149] width 332 height 201
drag, startPoint x: 458, startPoint y: 161, endPoint x: 465, endPoint y: 137, distance: 24.5
click at [465, 131] on div "Gol [GEOGRAPHIC_DATA] Kolomoen [GEOGRAPHIC_DATA] [GEOGRAPHIC_DATA][PERSON_NAME]…" at bounding box center [443, 149] width 332 height 201
click at [596, 94] on span "−" at bounding box center [594, 97] width 8 height 15
drag, startPoint x: 457, startPoint y: 130, endPoint x: 511, endPoint y: 199, distance: 87.3
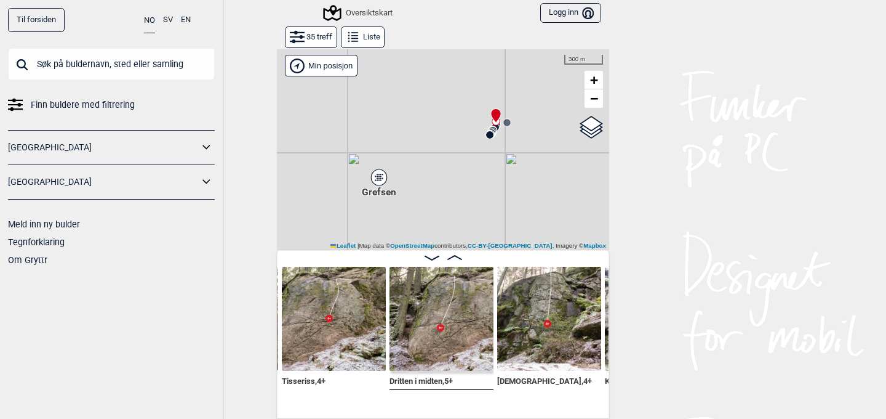
click at [513, 199] on div "Gol [GEOGRAPHIC_DATA] Kolomoen [GEOGRAPHIC_DATA] [GEOGRAPHIC_DATA][PERSON_NAME]…" at bounding box center [443, 149] width 332 height 201
click at [377, 169] on div "Grefsen" at bounding box center [380, 172] width 7 height 7
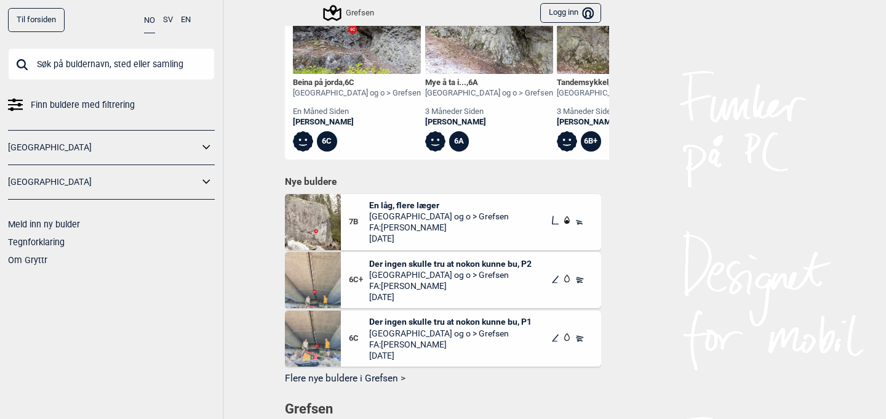
scroll to position [539, 0]
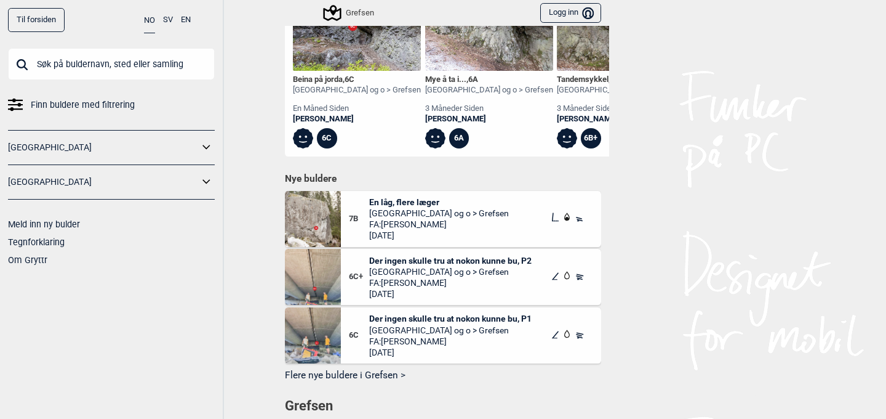
click at [351, 11] on div "Grefsen" at bounding box center [349, 13] width 49 height 15
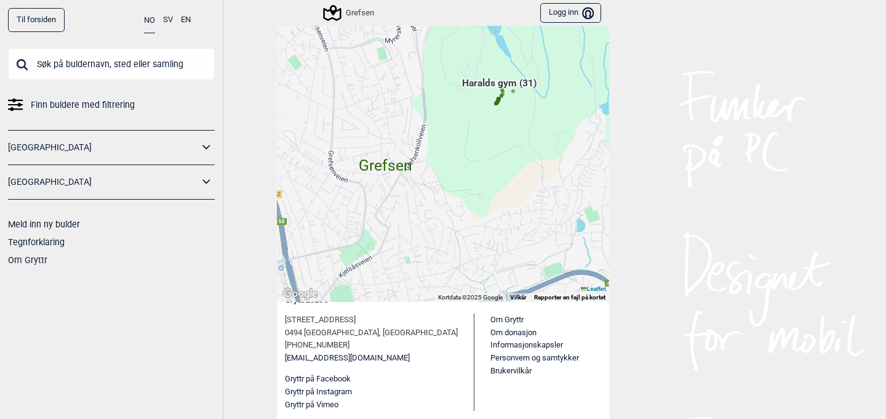
scroll to position [49, 0]
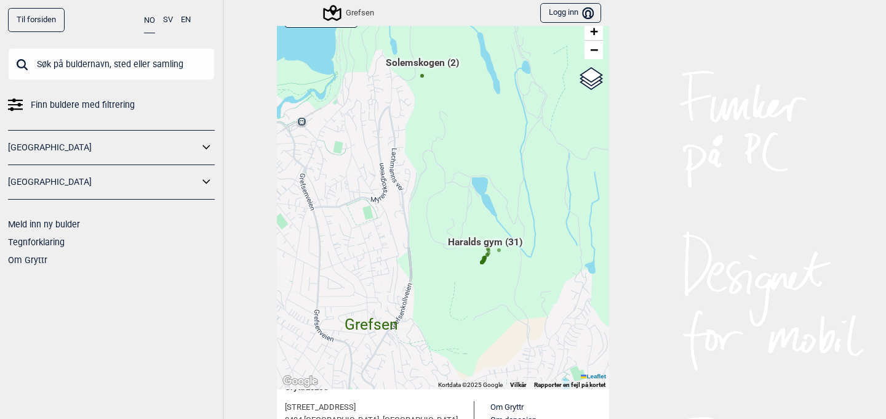
drag, startPoint x: 455, startPoint y: 60, endPoint x: 440, endPoint y: 130, distance: 72.4
click at [440, 130] on div "Hallingdal Gol Ål Stange Kolomoen [GEOGRAPHIC_DATA] [GEOGRAPHIC_DATA][PERSON_NA…" at bounding box center [443, 194] width 332 height 389
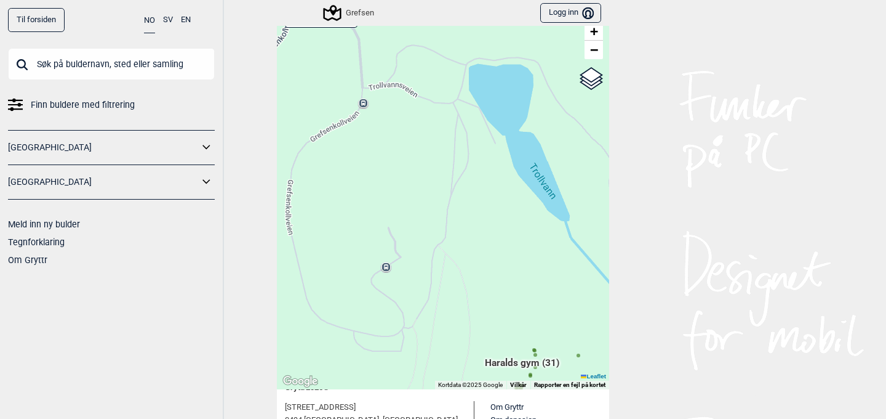
drag, startPoint x: 483, startPoint y: 204, endPoint x: 380, endPoint y: 70, distance: 169.9
click at [380, 70] on div "Hallingdal Gol Ål Stange Kolomoen [GEOGRAPHIC_DATA] [GEOGRAPHIC_DATA][PERSON_NA…" at bounding box center [443, 194] width 332 height 389
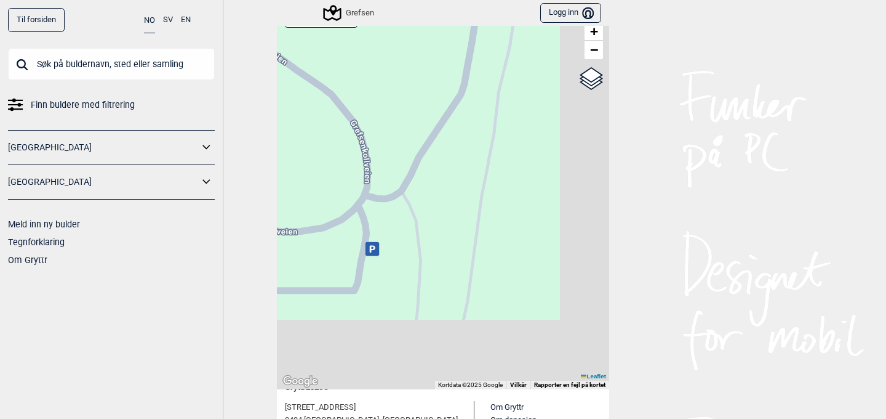
drag, startPoint x: 430, startPoint y: 288, endPoint x: 371, endPoint y: 165, distance: 136.5
click at [371, 166] on div "Hallingdal Gol Ål Stange Kolomoen [GEOGRAPHIC_DATA] [GEOGRAPHIC_DATA][PERSON_NA…" at bounding box center [443, 194] width 332 height 389
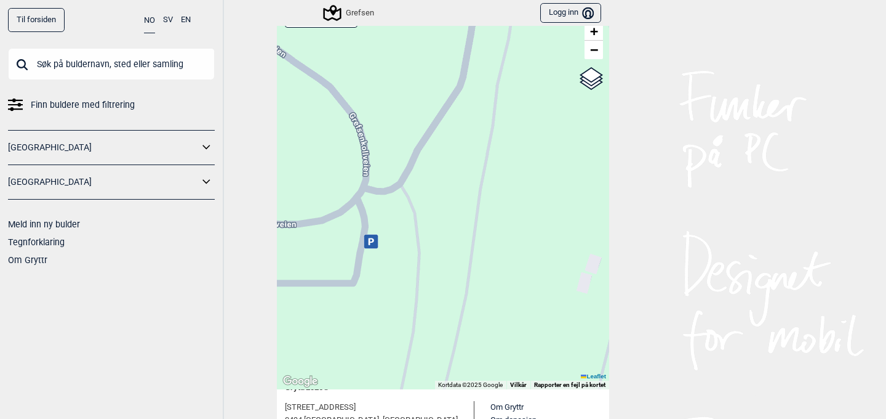
click at [368, 241] on icon at bounding box center [371, 241] width 14 height 14
